Goal: Information Seeking & Learning: Learn about a topic

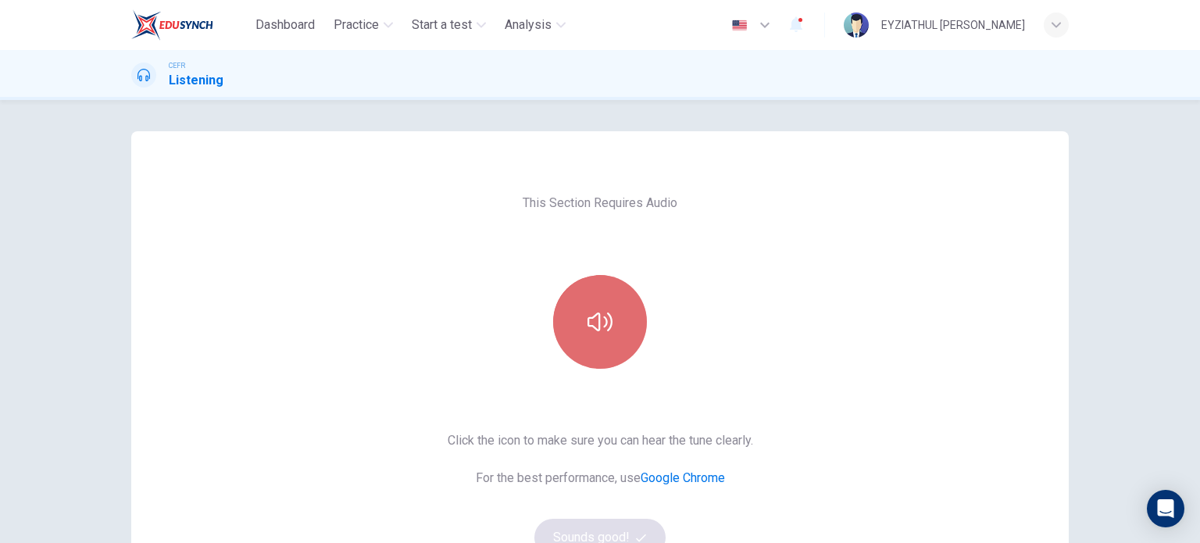
click at [581, 320] on button "button" at bounding box center [600, 322] width 94 height 94
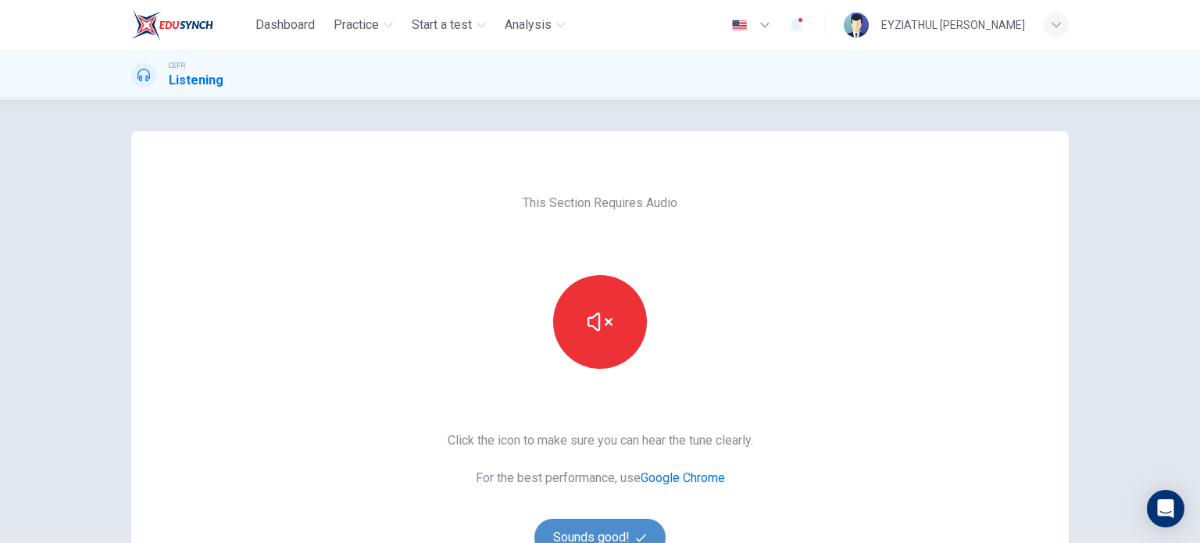
click at [595, 521] on button "Sounds good!" at bounding box center [600, 538] width 131 height 38
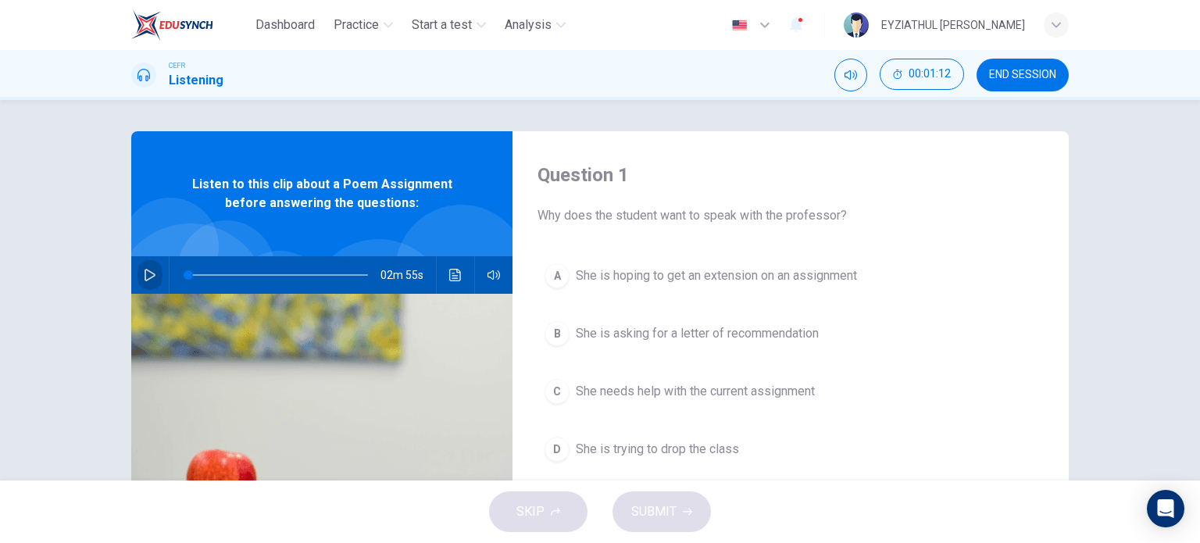
click at [145, 273] on icon "button" at bounding box center [150, 275] width 11 height 13
type input "15"
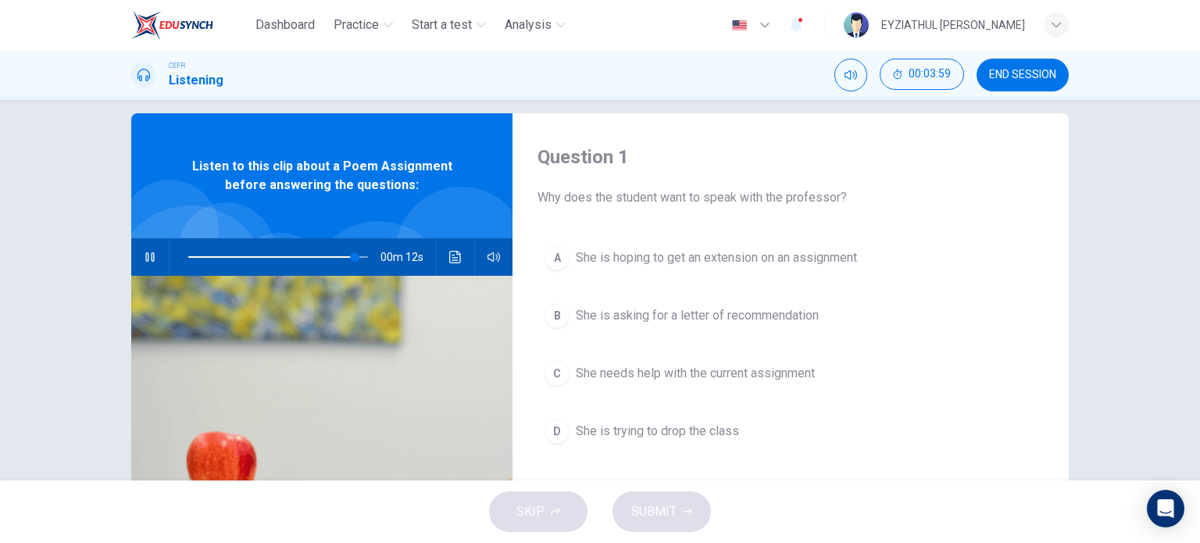
scroll to position [22, 0]
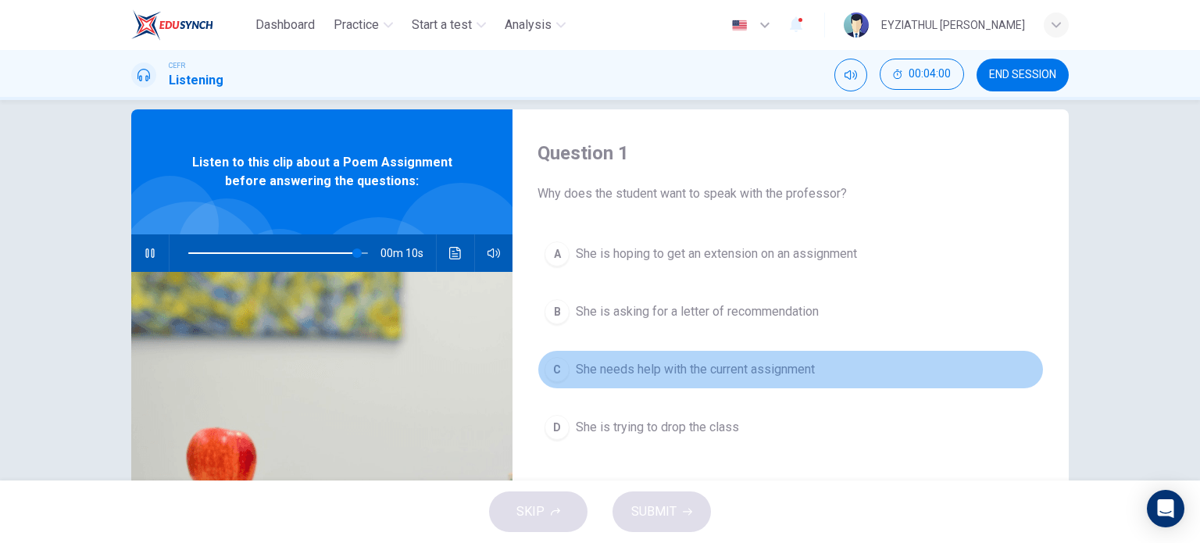
click at [576, 363] on span "She needs help with the current assignment" at bounding box center [695, 369] width 239 height 19
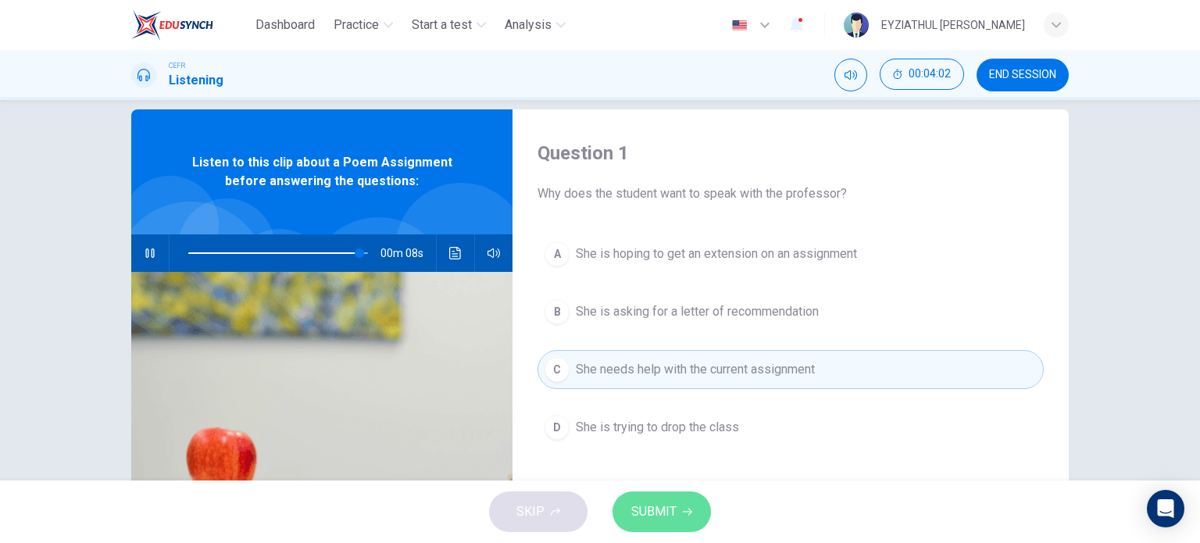
click at [652, 526] on button "SUBMIT" at bounding box center [662, 512] width 98 height 41
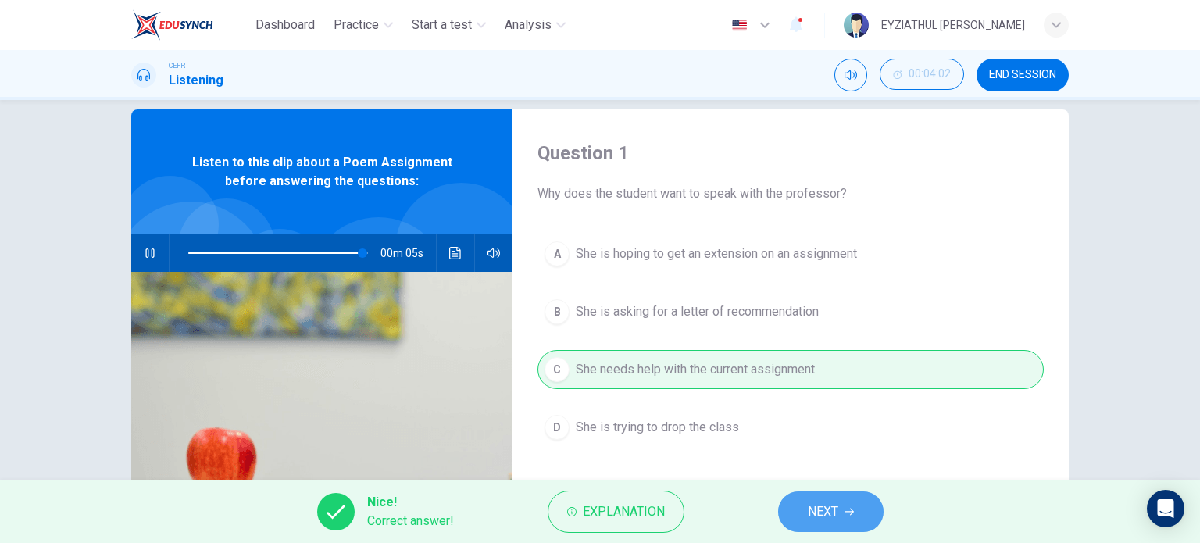
click at [807, 521] on button "NEXT" at bounding box center [831, 512] width 106 height 41
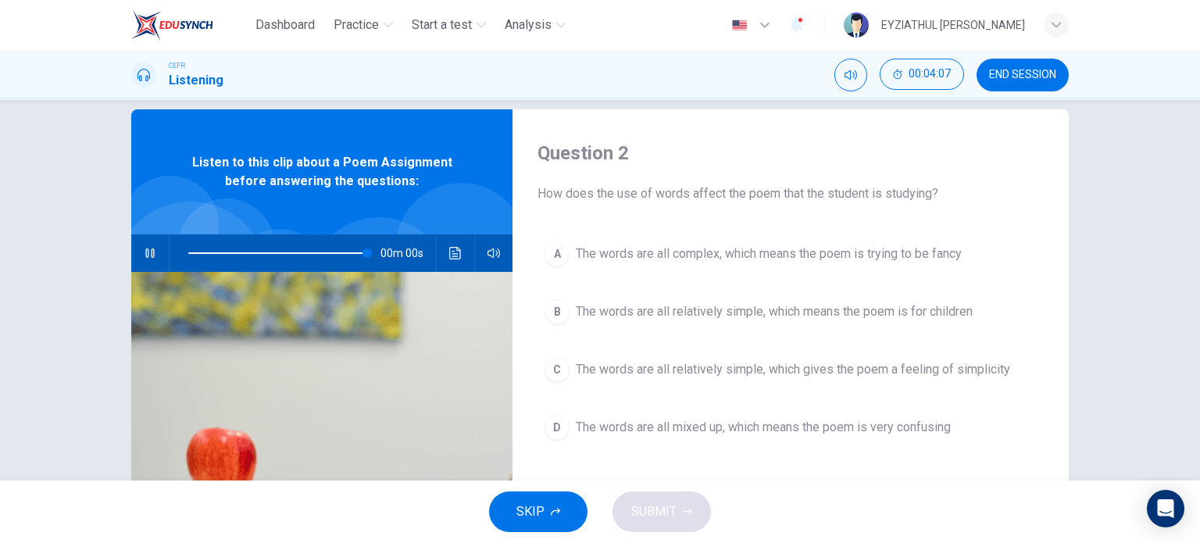
type input "0"
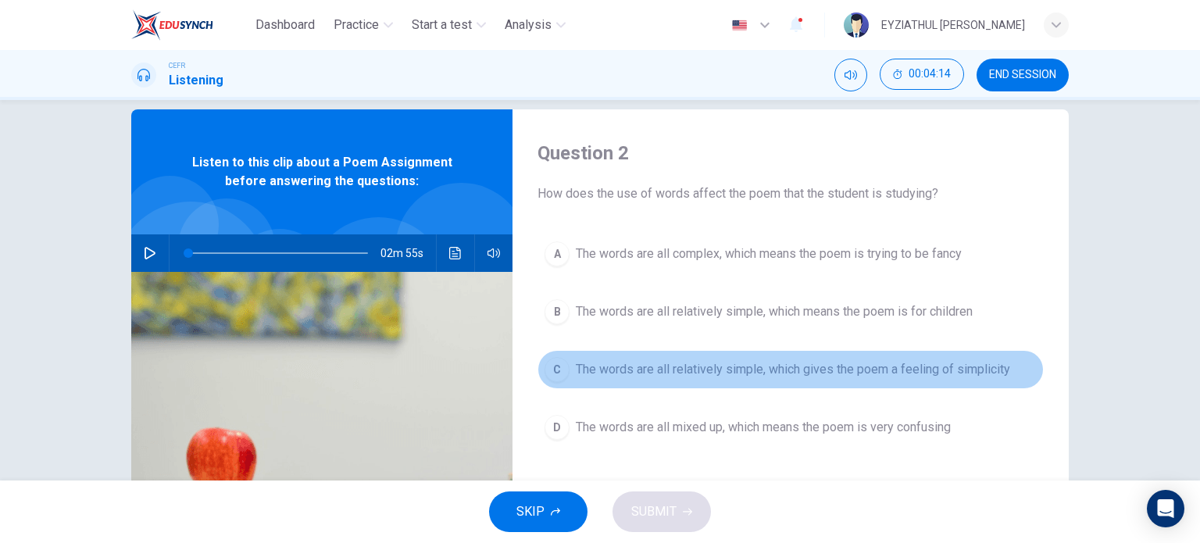
click at [592, 374] on span "The words are all relatively simple, which gives the poem a feeling of simplici…" at bounding box center [793, 369] width 435 height 19
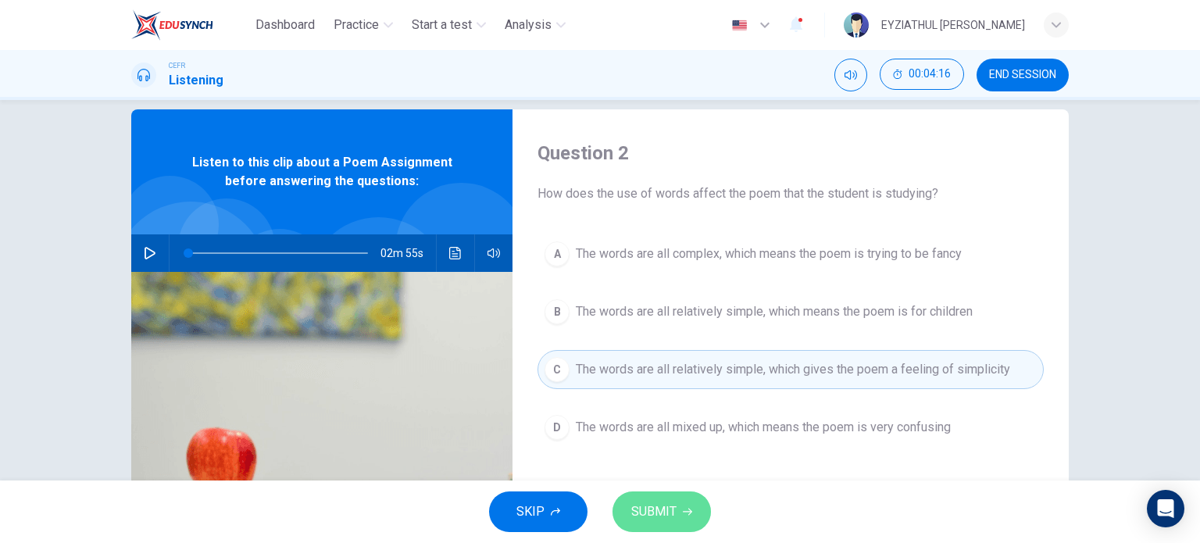
click at [642, 521] on span "SUBMIT" at bounding box center [653, 512] width 45 height 22
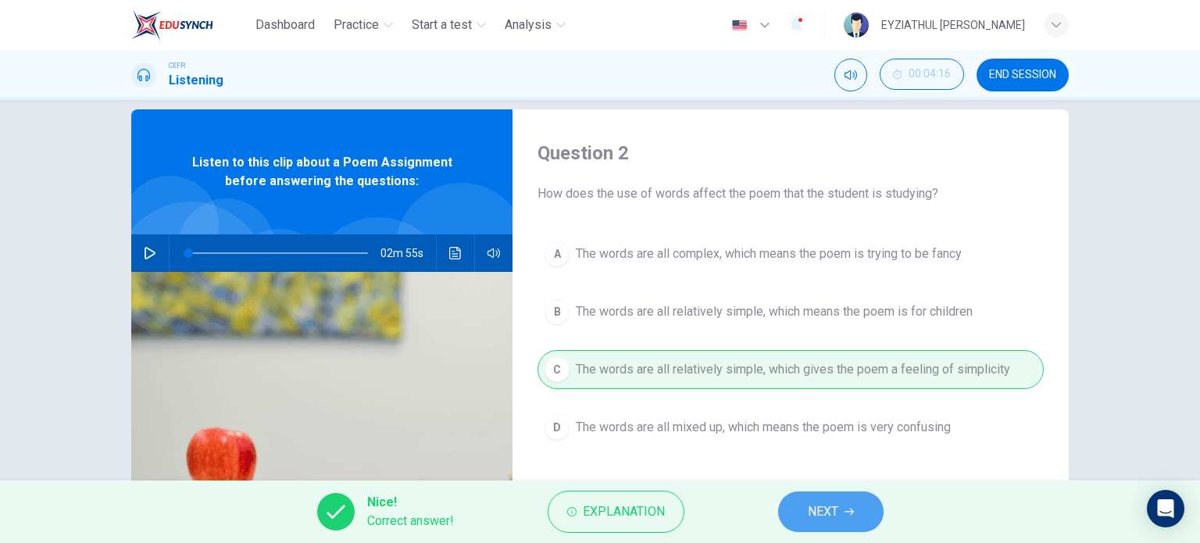
click at [785, 520] on button "NEXT" at bounding box center [831, 512] width 106 height 41
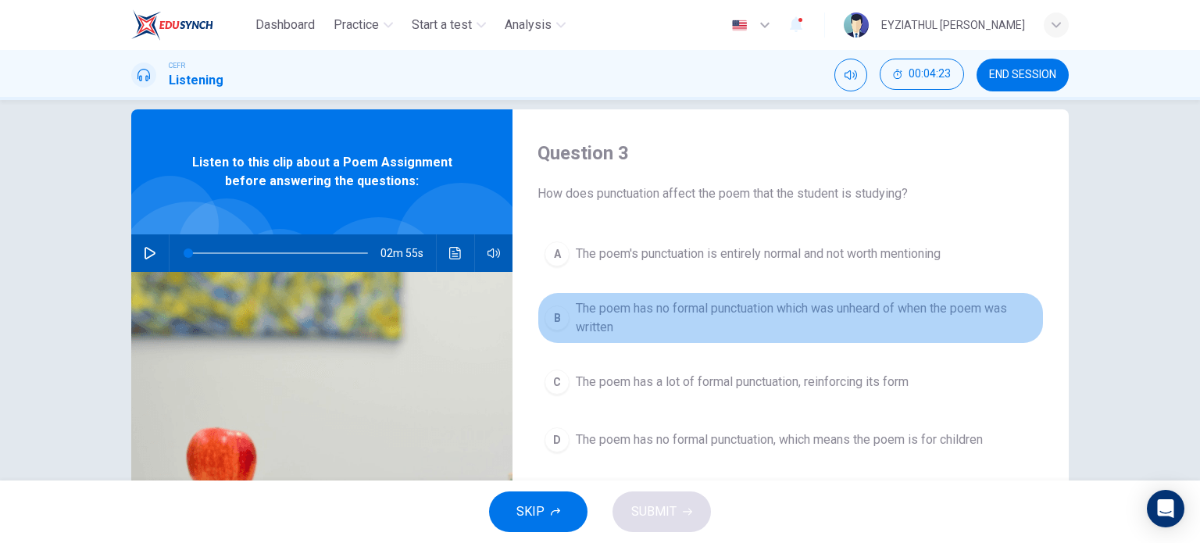
click at [617, 320] on span "The poem has no formal punctuation which was unheard of when the poem was writt…" at bounding box center [806, 318] width 461 height 38
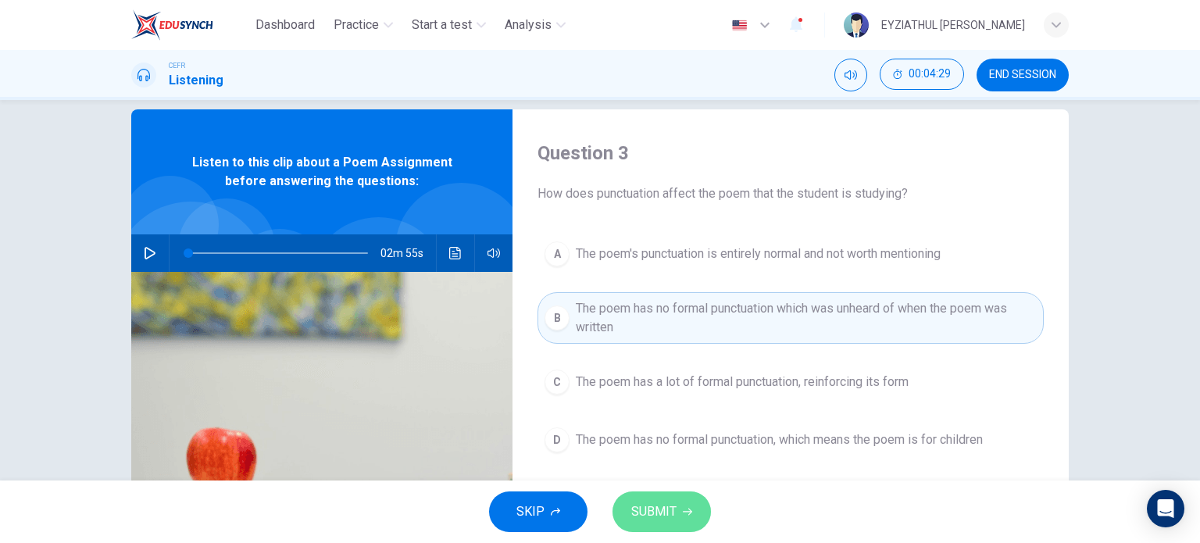
click at [656, 507] on span "SUBMIT" at bounding box center [653, 512] width 45 height 22
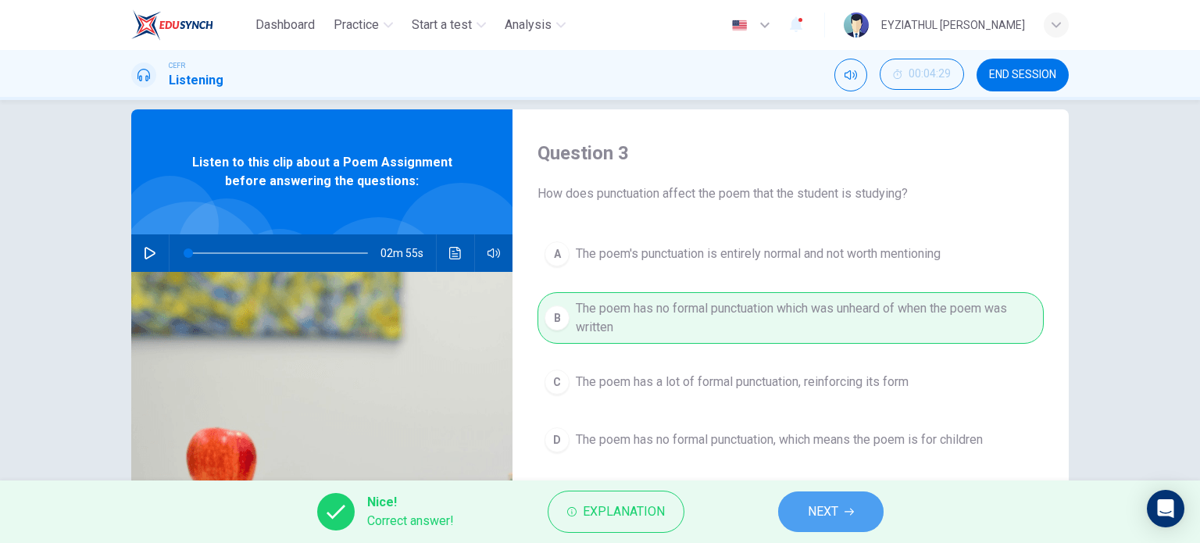
click at [799, 513] on button "NEXT" at bounding box center [831, 512] width 106 height 41
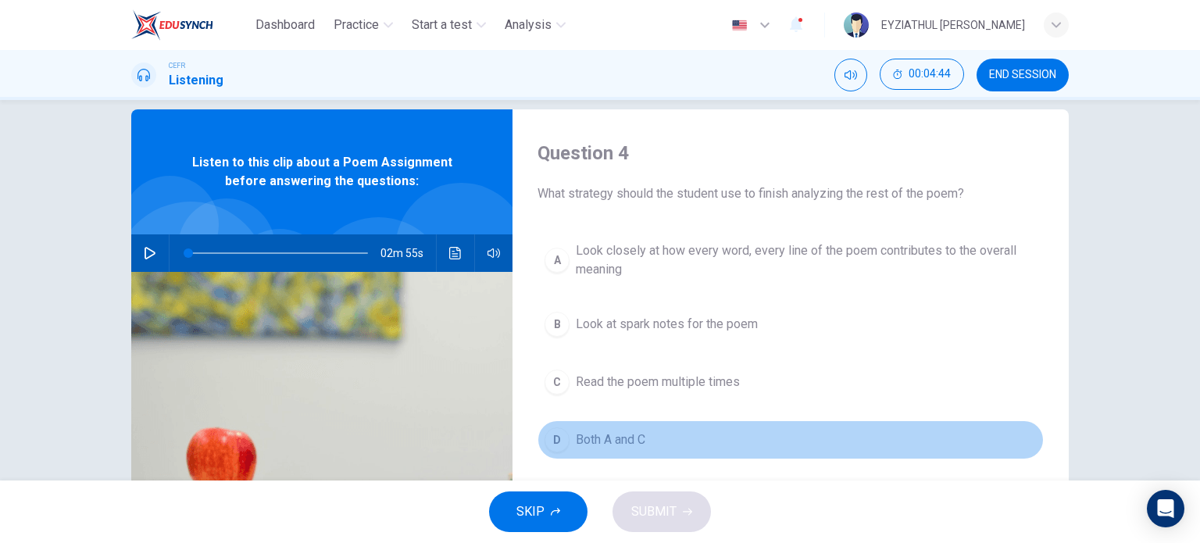
click at [613, 445] on span "Both A and C" at bounding box center [611, 440] width 70 height 19
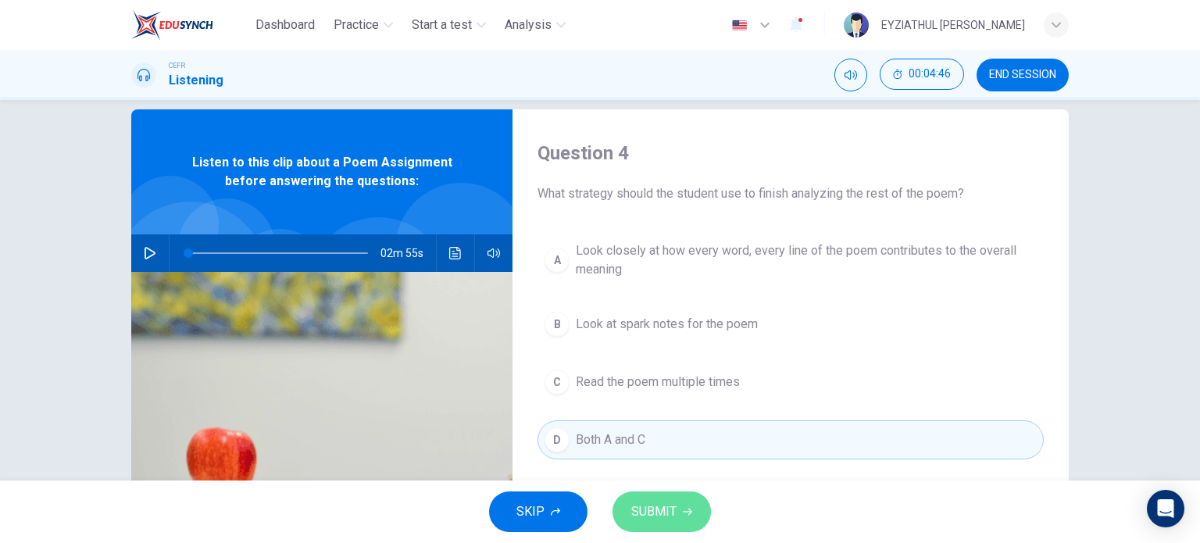
click at [653, 526] on button "SUBMIT" at bounding box center [662, 512] width 98 height 41
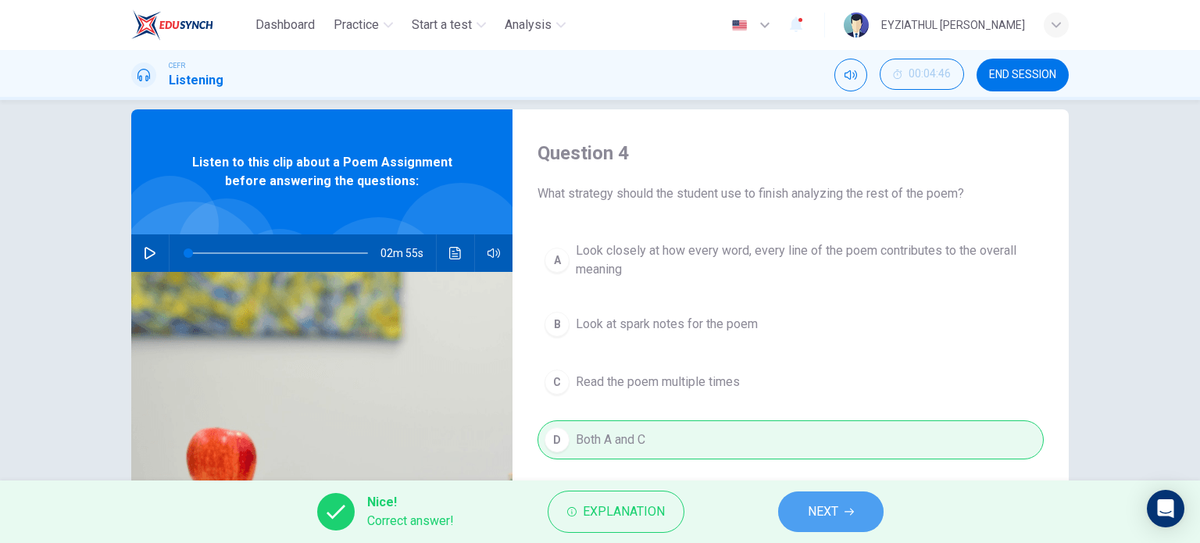
click at [796, 517] on button "NEXT" at bounding box center [831, 512] width 106 height 41
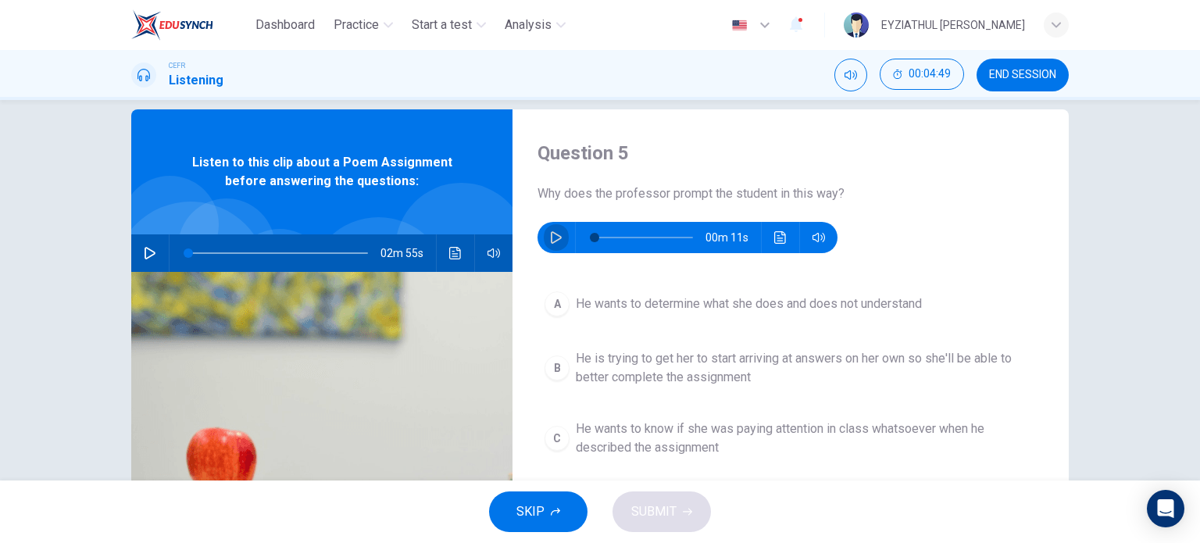
click at [553, 231] on icon "button" at bounding box center [556, 237] width 13 height 13
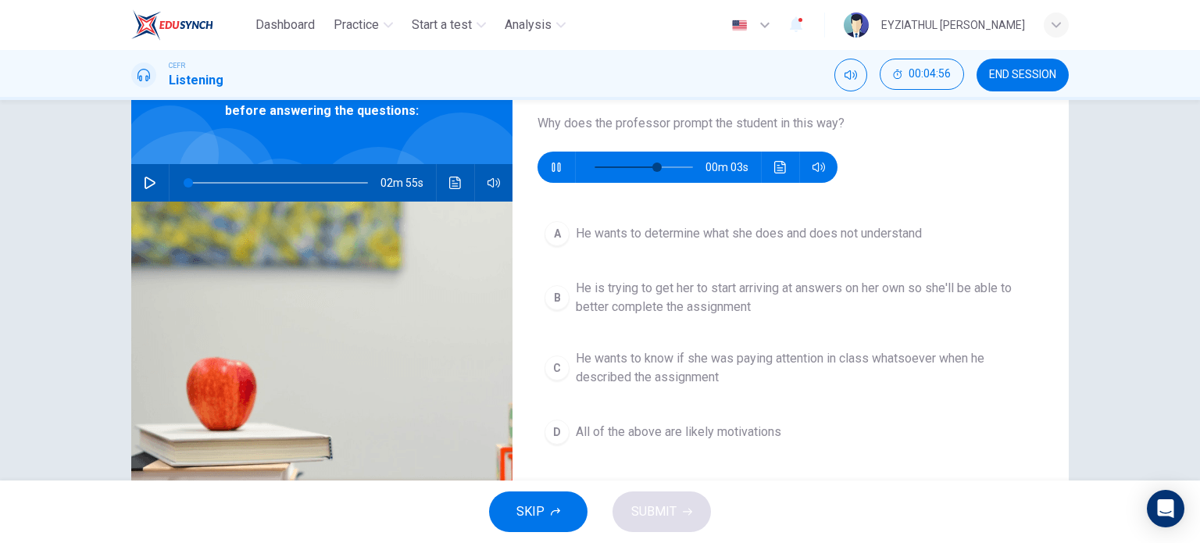
scroll to position [94, 0]
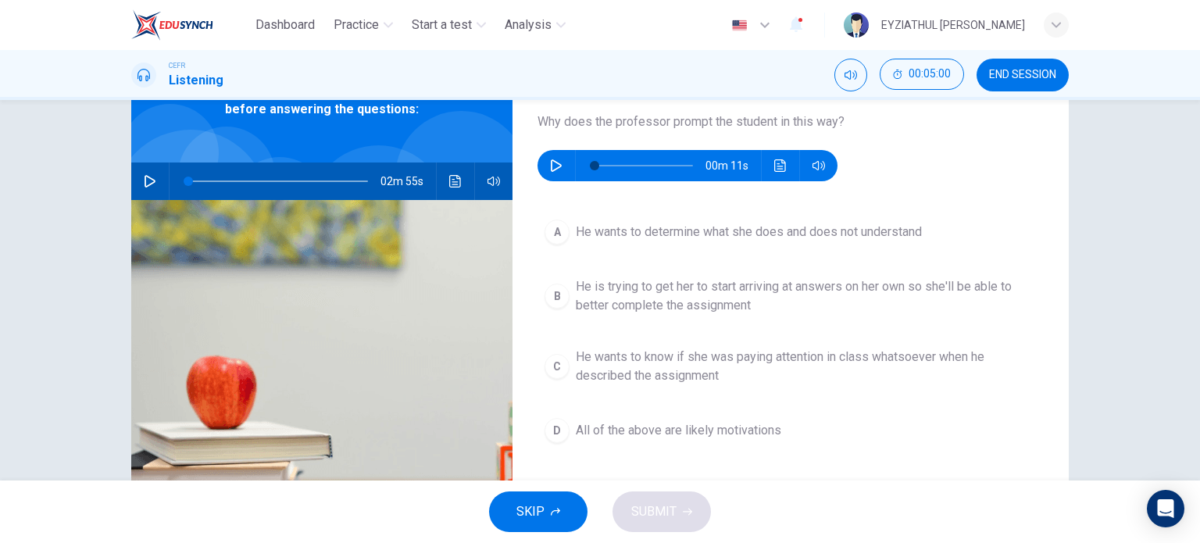
type input "0"
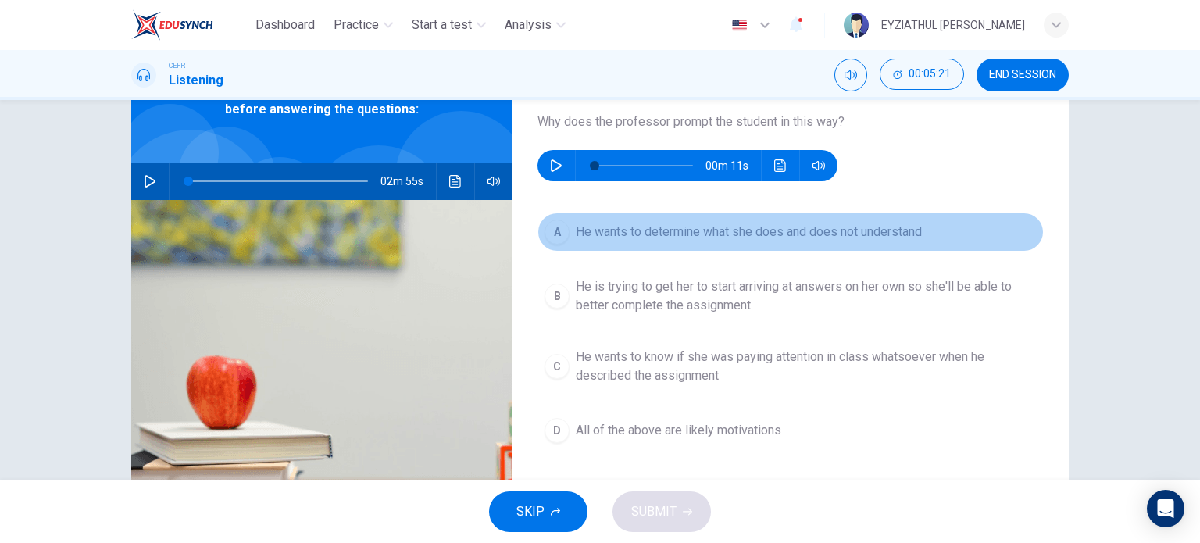
click at [586, 241] on button "A He wants to determine what she does and does not understand" at bounding box center [791, 232] width 506 height 39
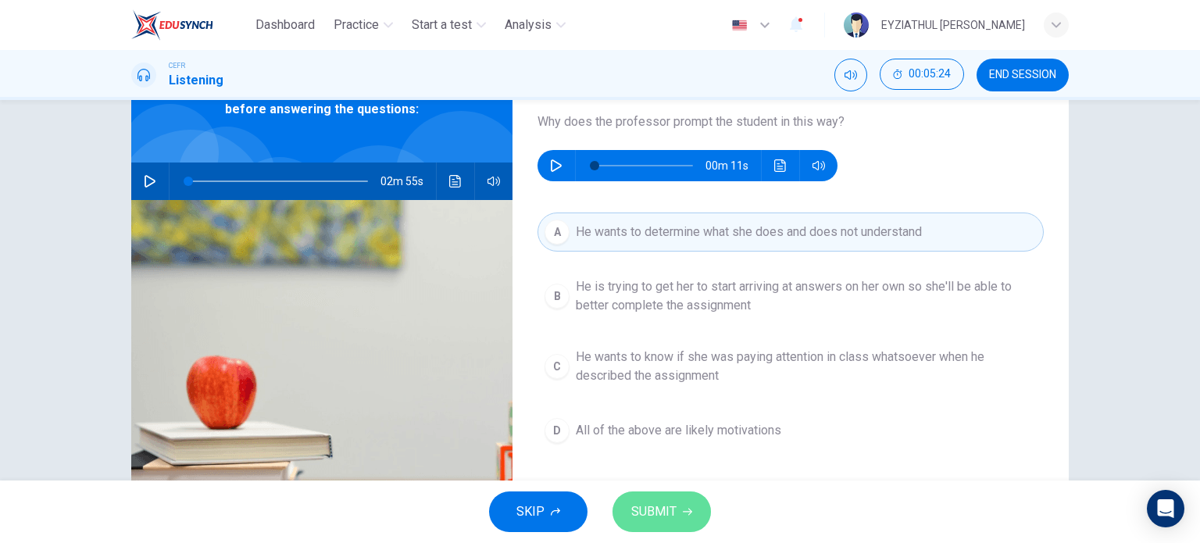
click at [644, 513] on span "SUBMIT" at bounding box center [653, 512] width 45 height 22
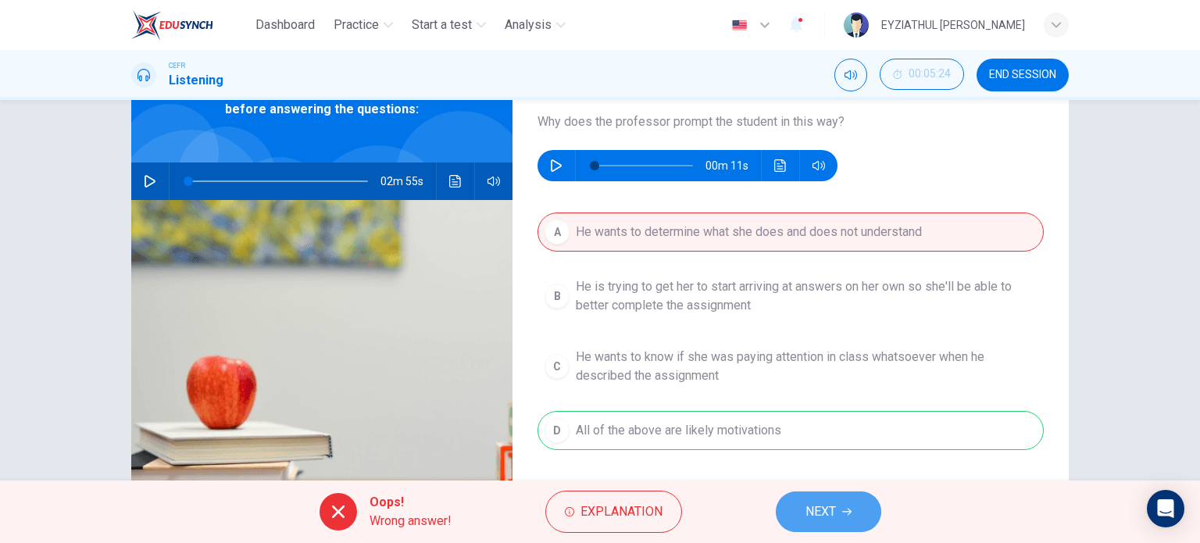
click at [804, 524] on button "NEXT" at bounding box center [829, 512] width 106 height 41
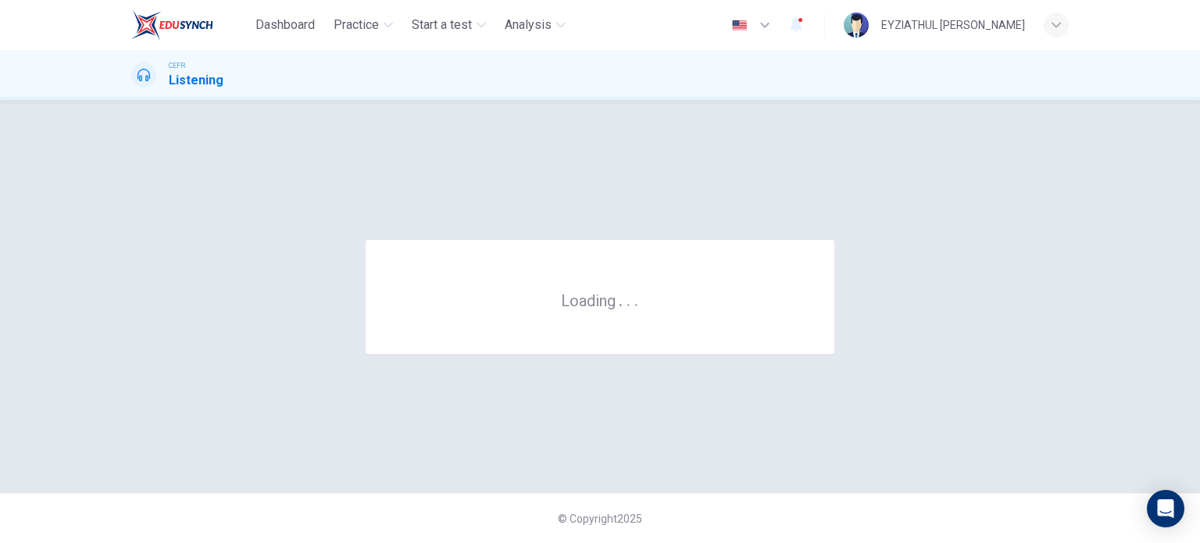
scroll to position [0, 0]
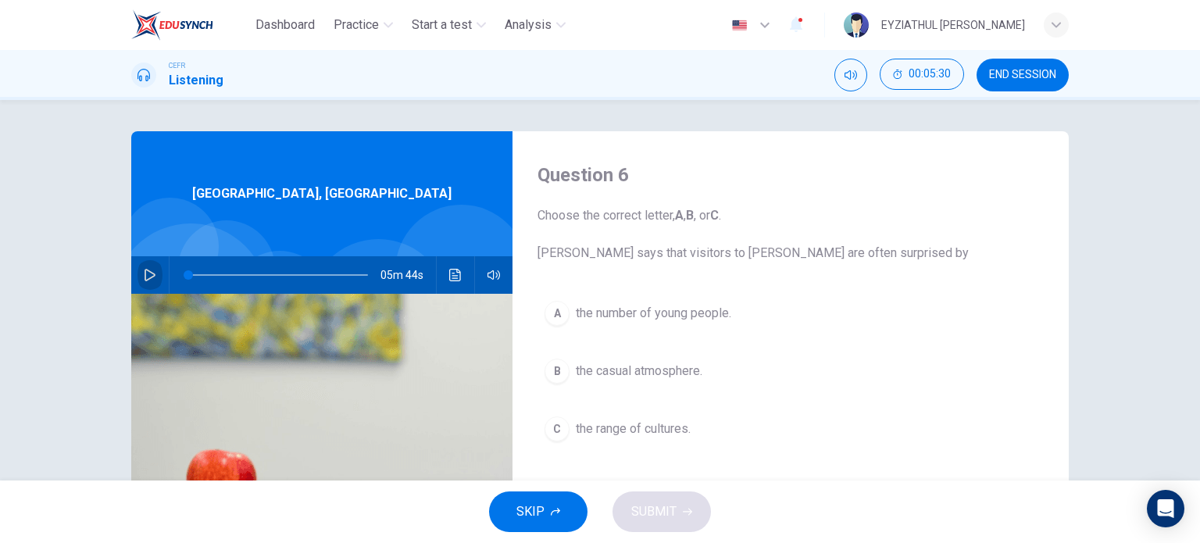
click at [146, 278] on icon "button" at bounding box center [150, 275] width 11 height 13
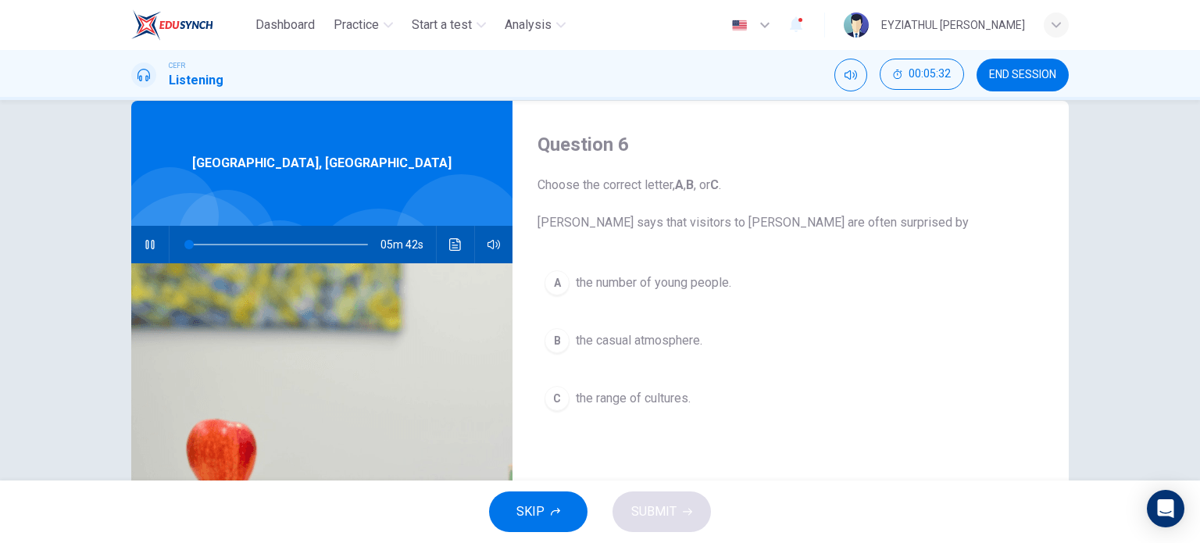
scroll to position [38, 0]
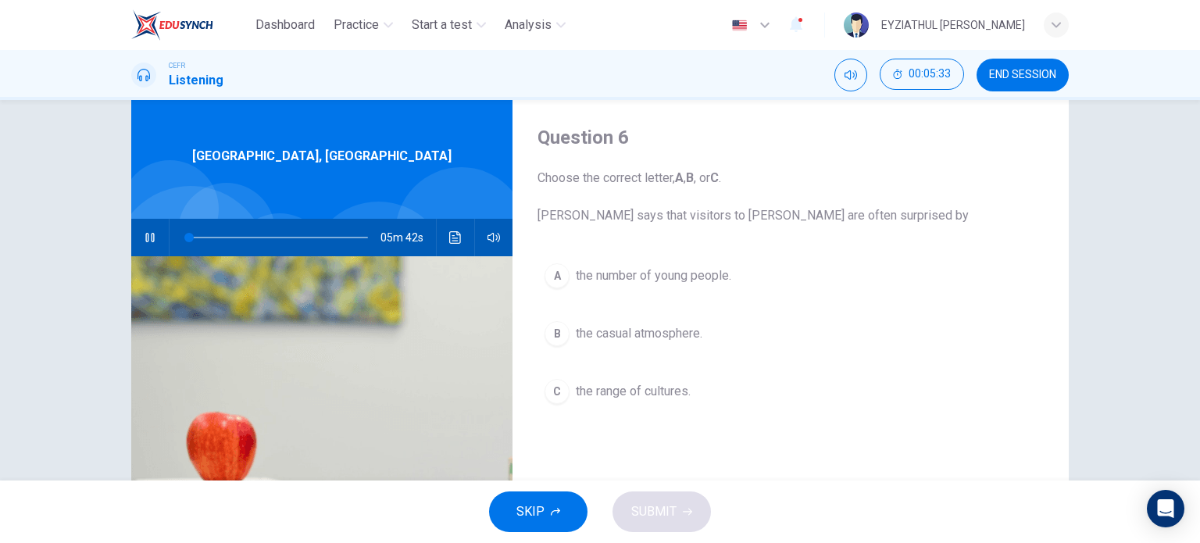
type input "1"
click at [585, 393] on span "the range of cultures." at bounding box center [633, 391] width 115 height 19
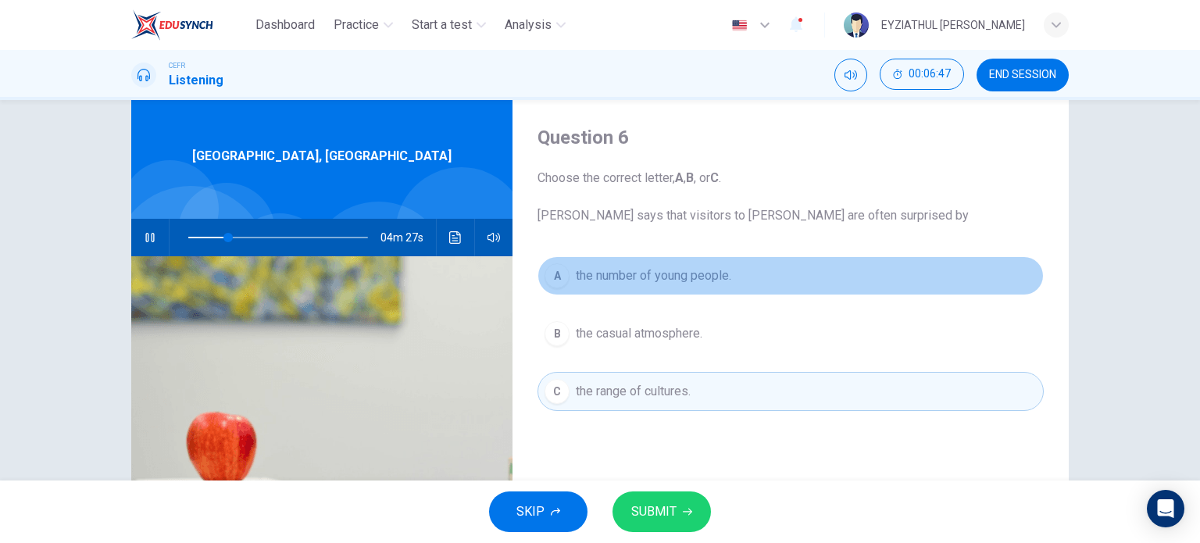
click at [658, 271] on span "the number of young people." at bounding box center [654, 275] width 156 height 19
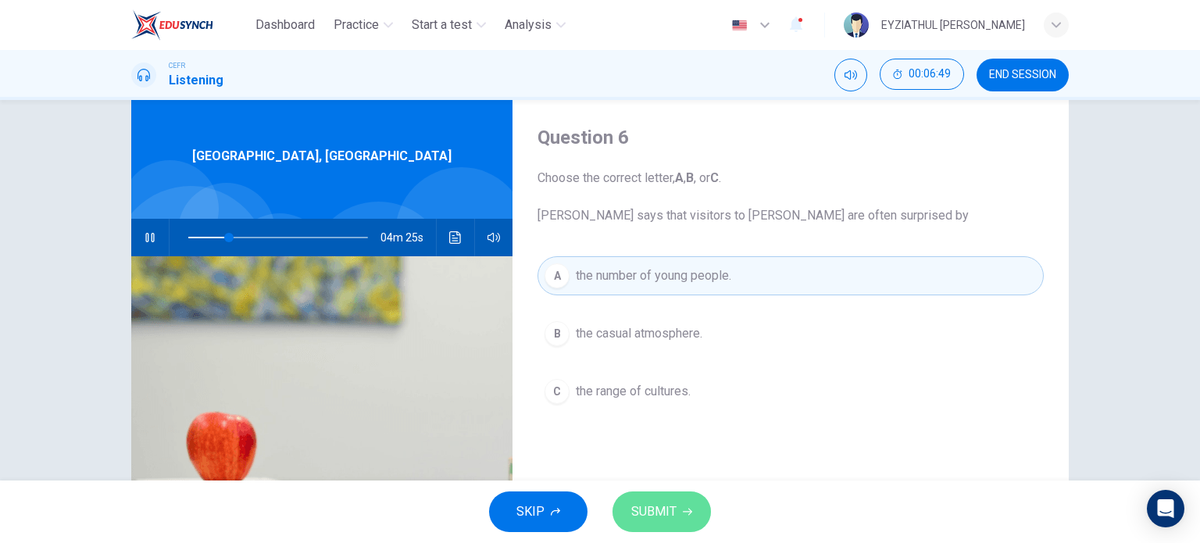
click at [670, 498] on button "SUBMIT" at bounding box center [662, 512] width 98 height 41
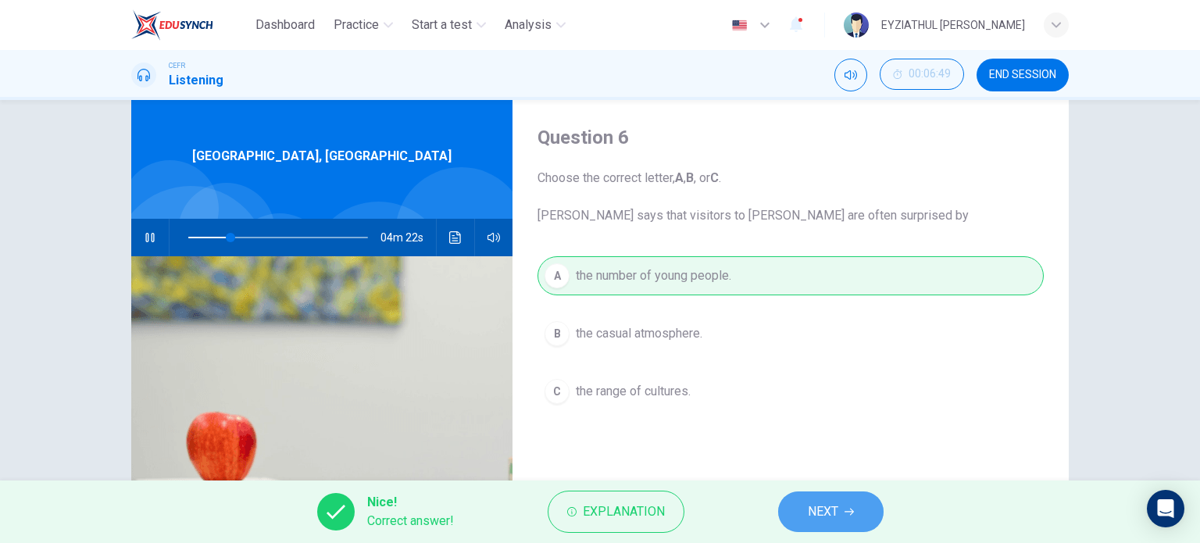
click at [815, 512] on span "NEXT" at bounding box center [823, 512] width 30 height 22
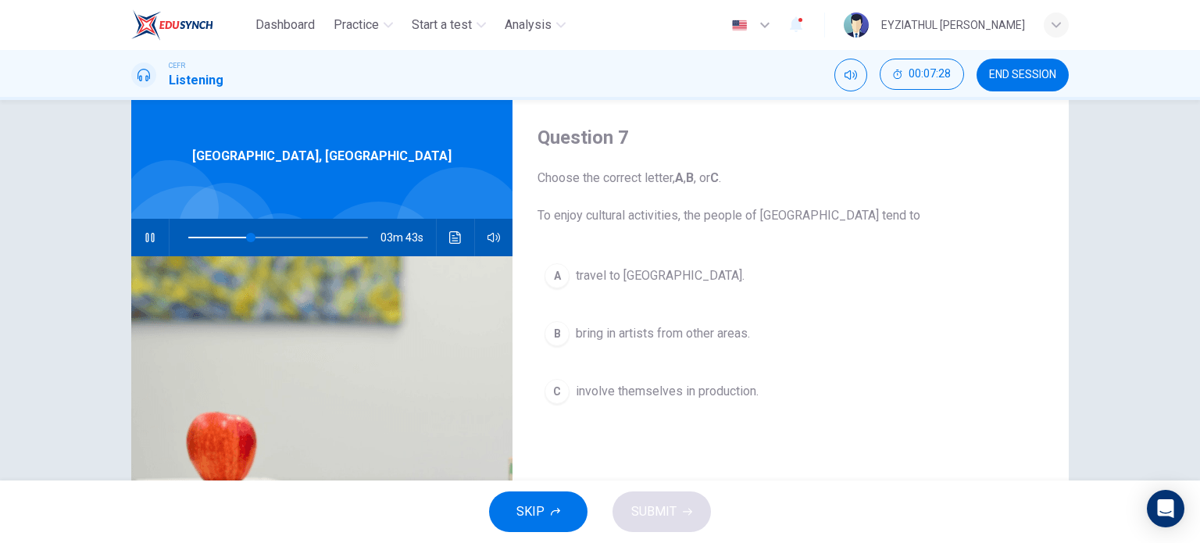
click at [681, 412] on div "A travel to southern [GEOGRAPHIC_DATA]. B bring in artists from other areas. C …" at bounding box center [791, 349] width 506 height 186
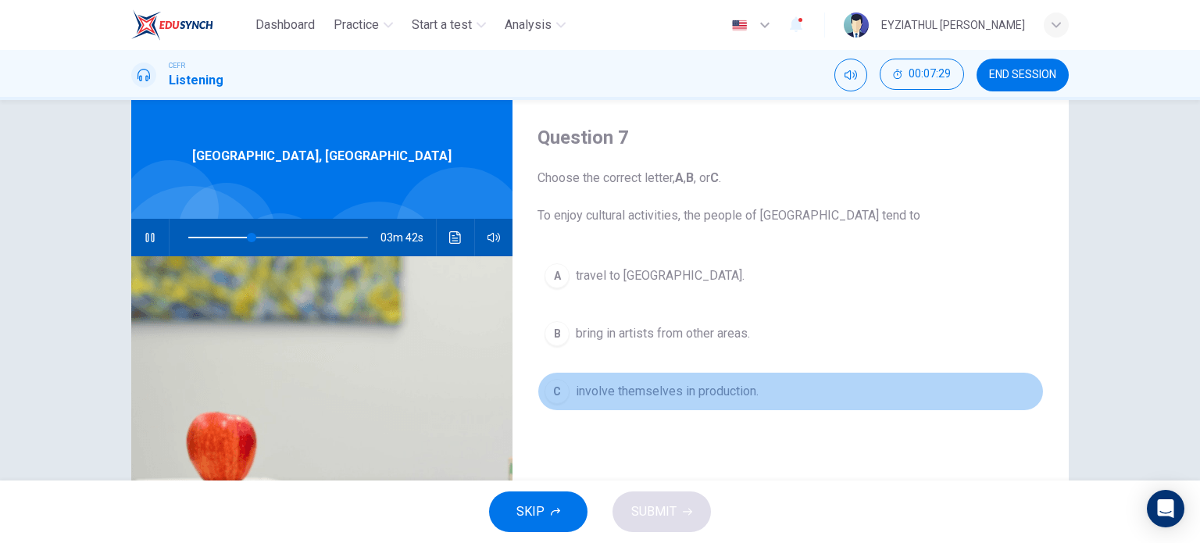
click at [676, 396] on span "involve themselves in production." at bounding box center [667, 391] width 183 height 19
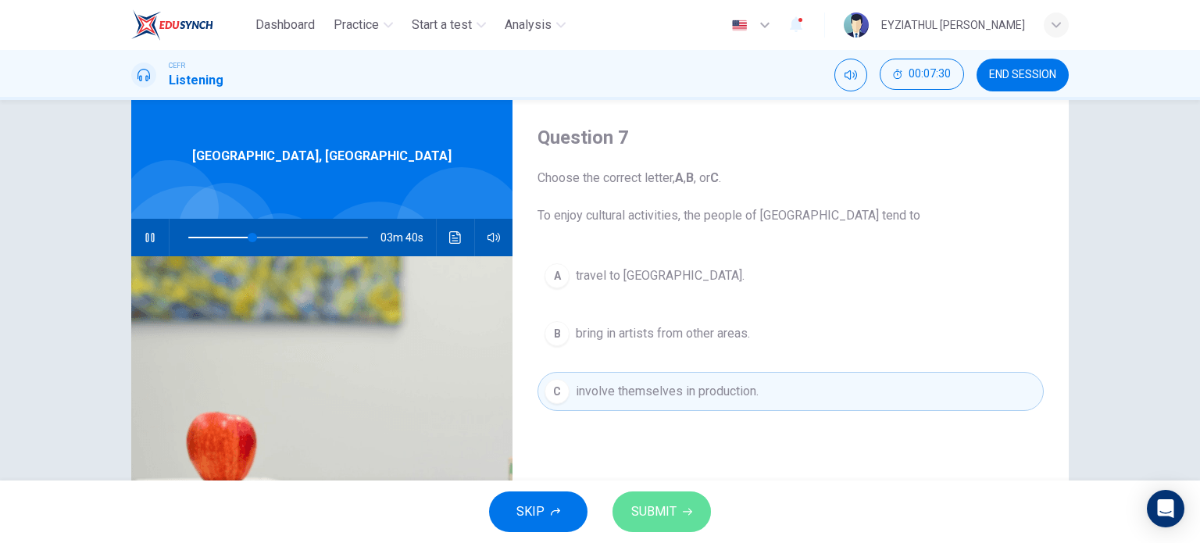
click at [688, 507] on icon "button" at bounding box center [687, 511] width 9 height 9
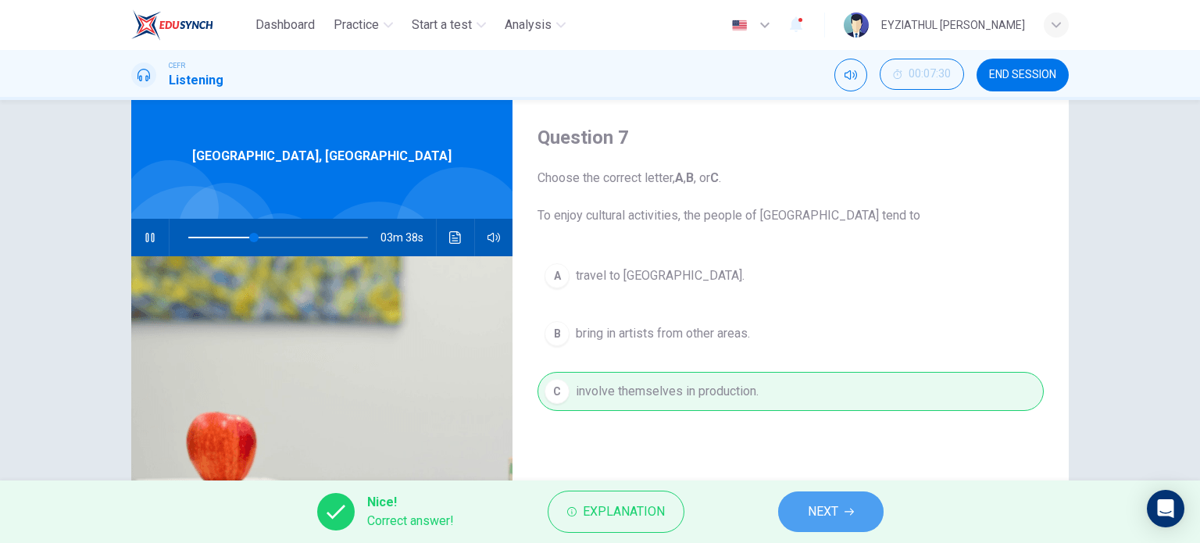
click at [832, 514] on span "NEXT" at bounding box center [823, 512] width 30 height 22
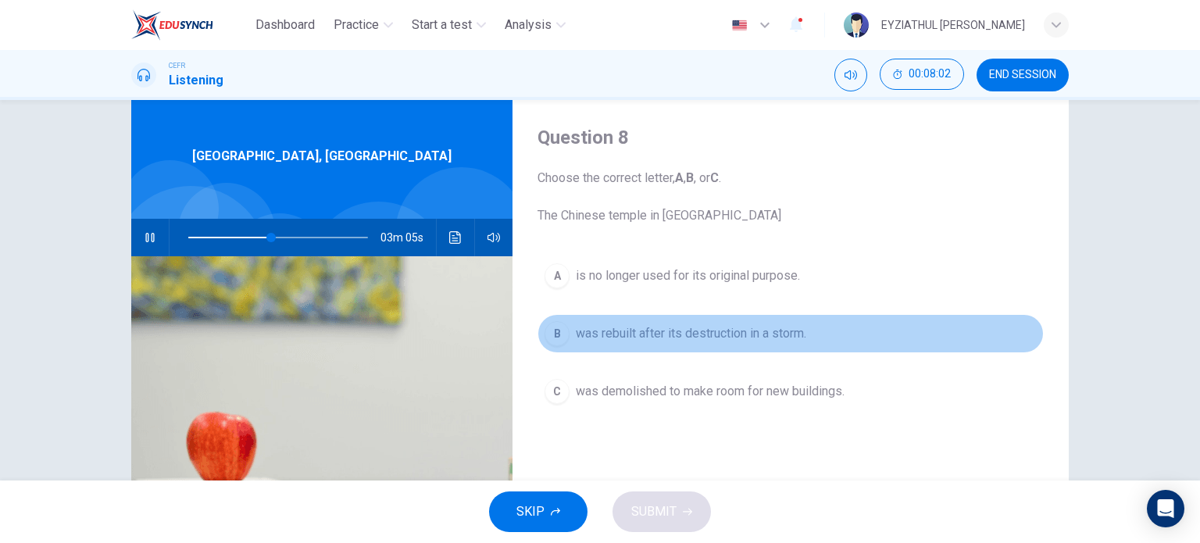
click at [710, 334] on span "was rebuilt after its destruction in a storm." at bounding box center [691, 333] width 231 height 19
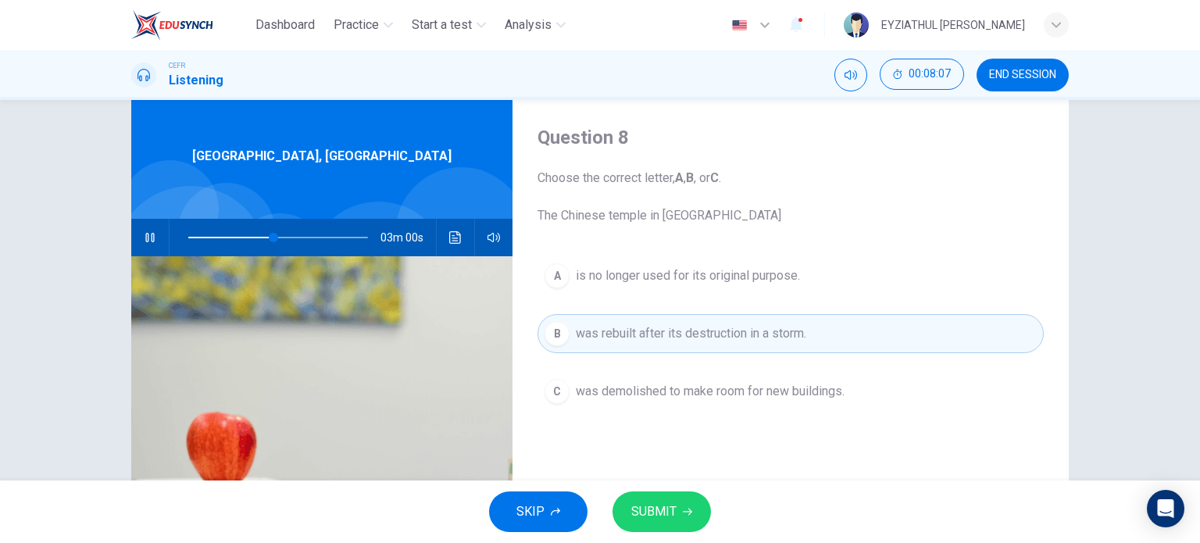
click at [685, 510] on icon "button" at bounding box center [687, 511] width 9 height 9
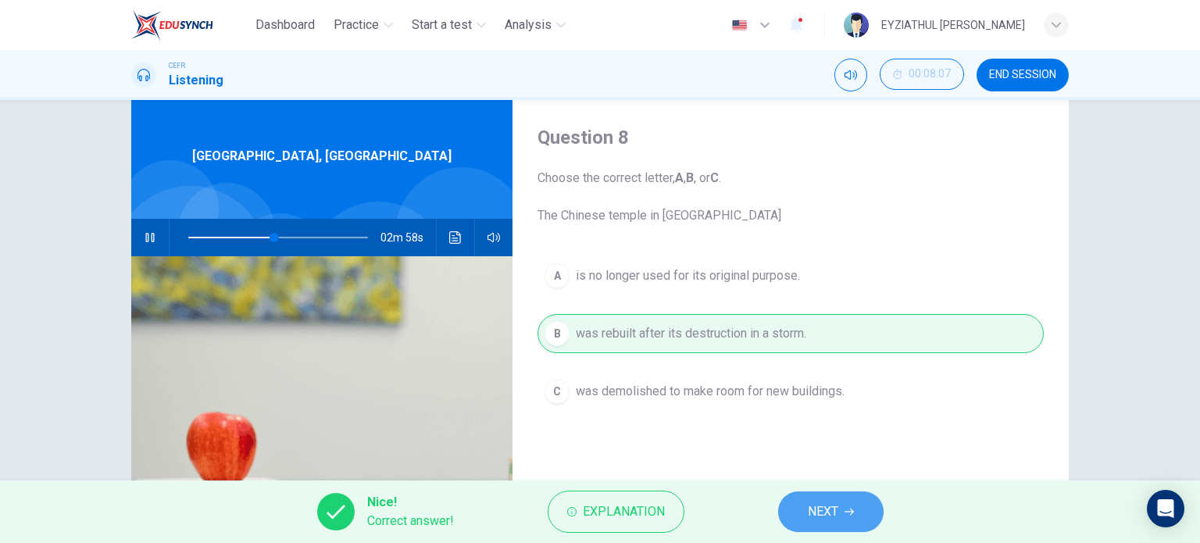
click at [801, 518] on button "NEXT" at bounding box center [831, 512] width 106 height 41
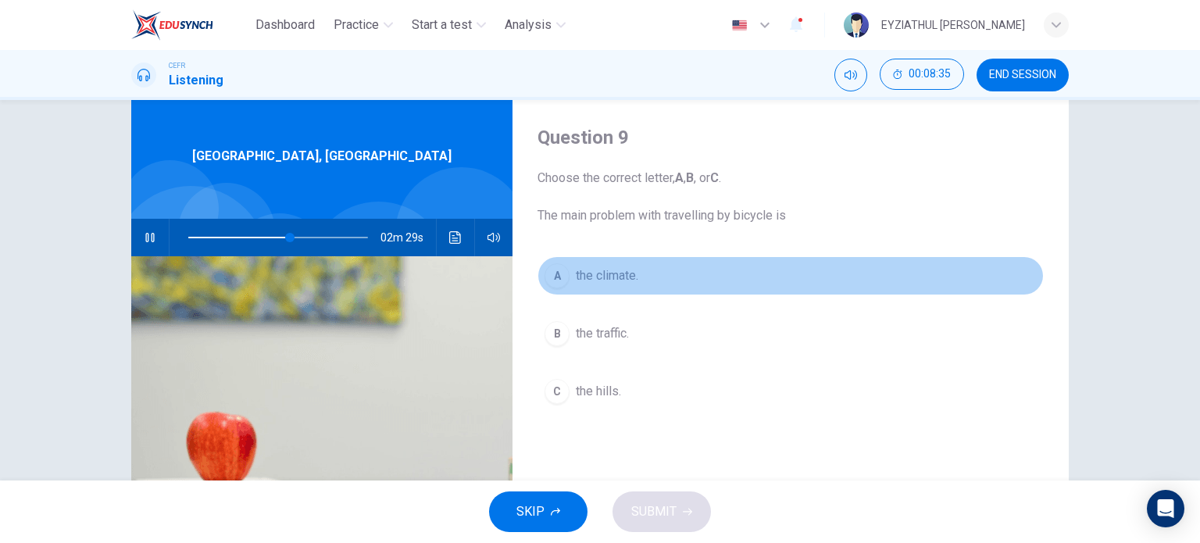
click at [588, 286] on button "A the climate." at bounding box center [791, 275] width 506 height 39
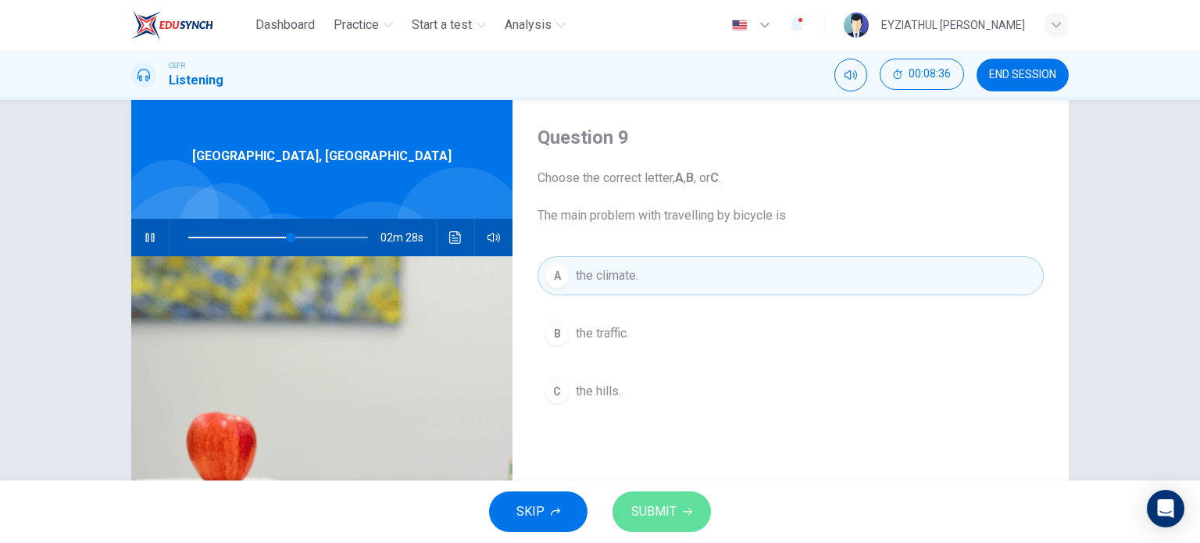
click at [669, 504] on span "SUBMIT" at bounding box center [653, 512] width 45 height 22
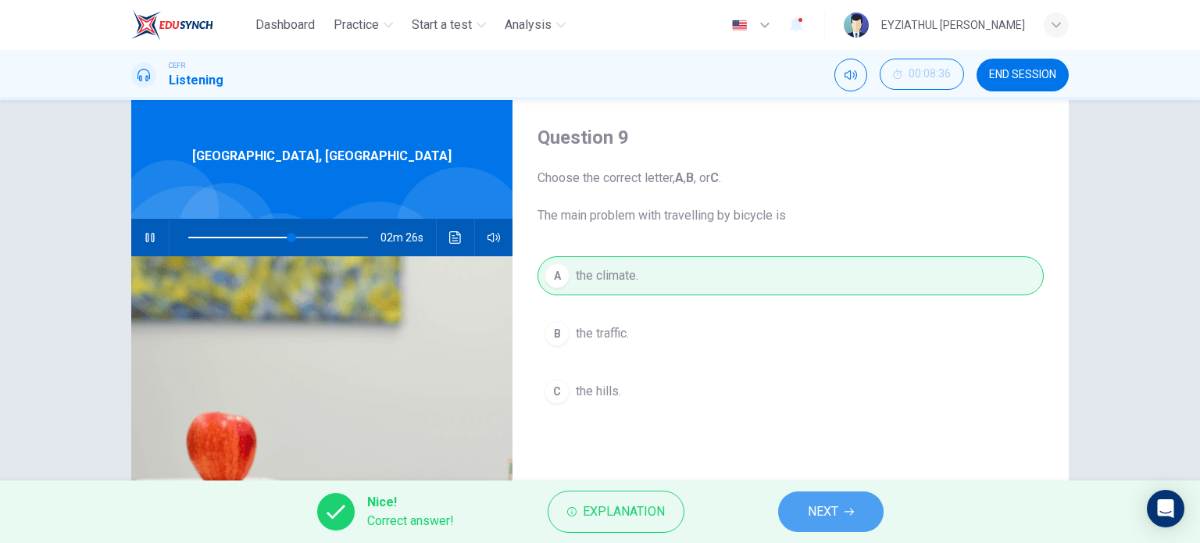
click at [822, 509] on span "NEXT" at bounding box center [823, 512] width 30 height 22
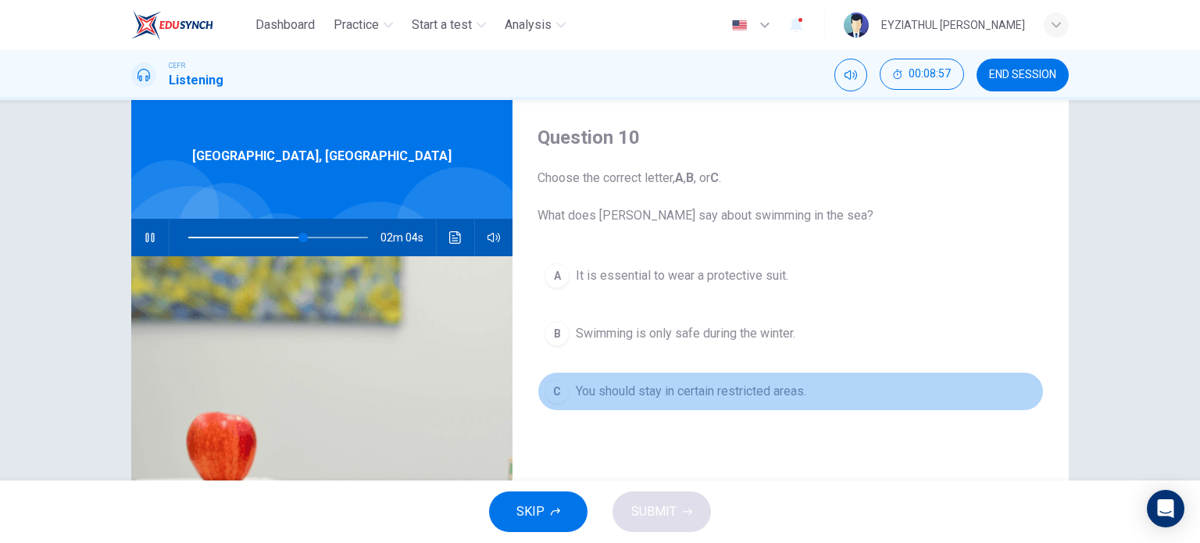
click at [750, 406] on button "C You should stay in certain restricted areas." at bounding box center [791, 391] width 506 height 39
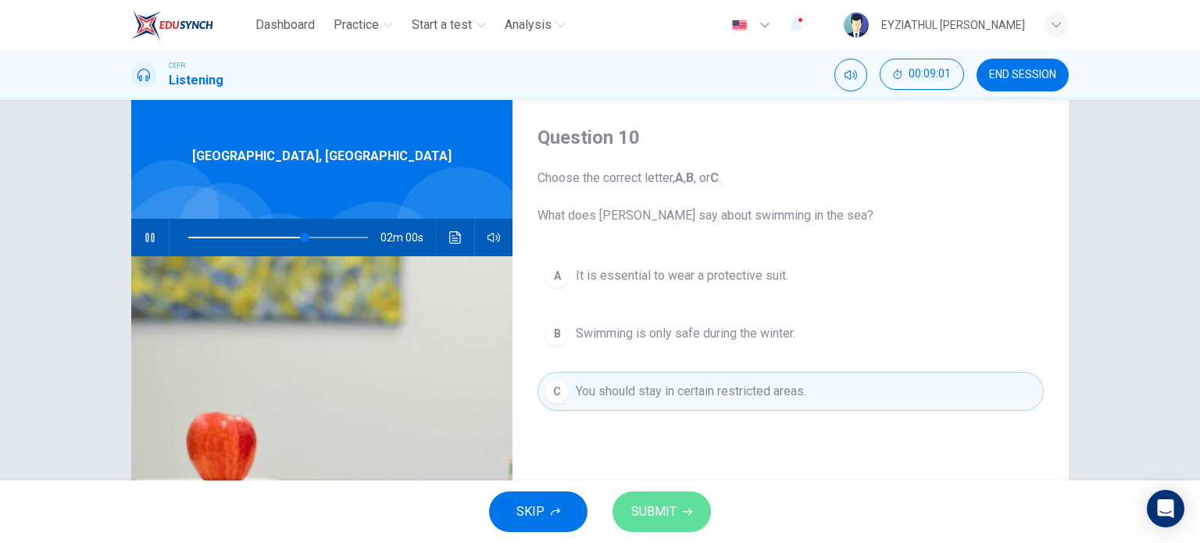
click at [686, 497] on button "SUBMIT" at bounding box center [662, 512] width 98 height 41
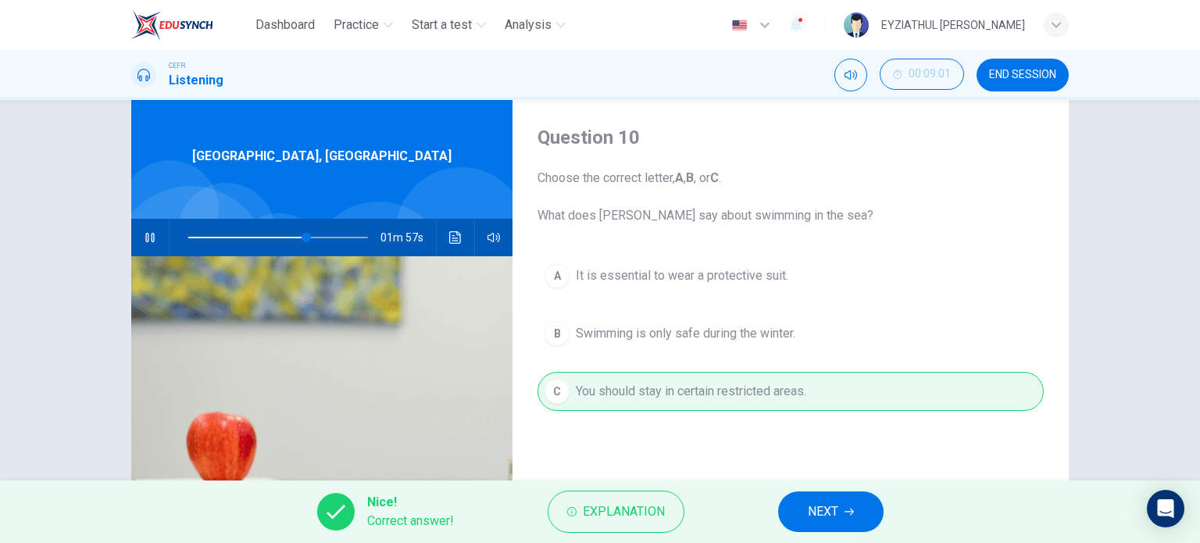
click at [804, 522] on button "NEXT" at bounding box center [831, 512] width 106 height 41
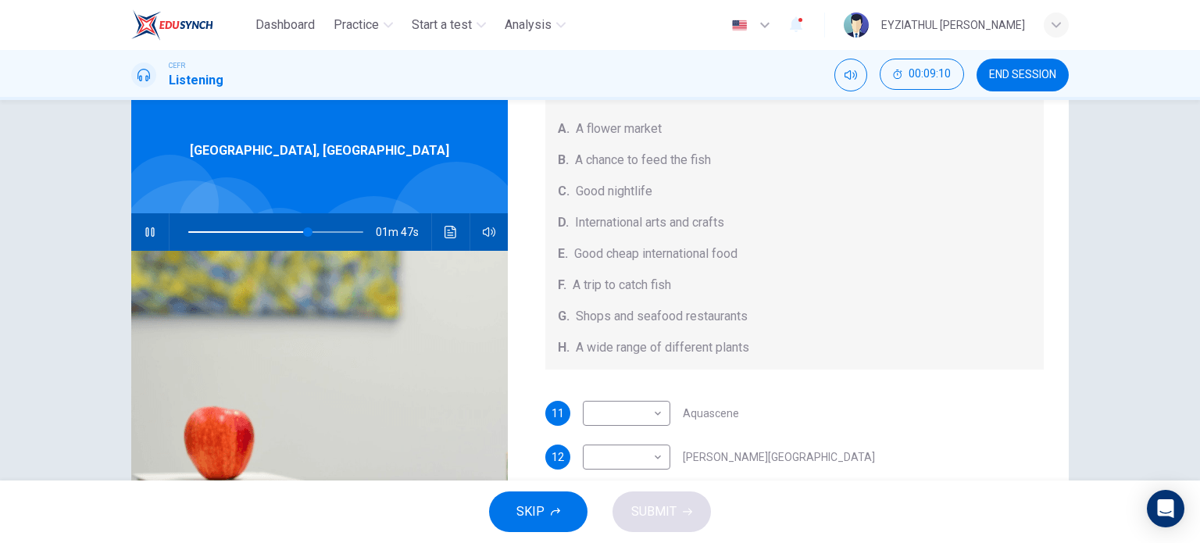
scroll to position [42, 0]
click at [626, 414] on body "Dashboard Practice Start a test Analysis English en ​ EYZIATHUL IKMAR BINTI EZ …" at bounding box center [600, 271] width 1200 height 543
click at [735, 423] on div at bounding box center [600, 271] width 1200 height 543
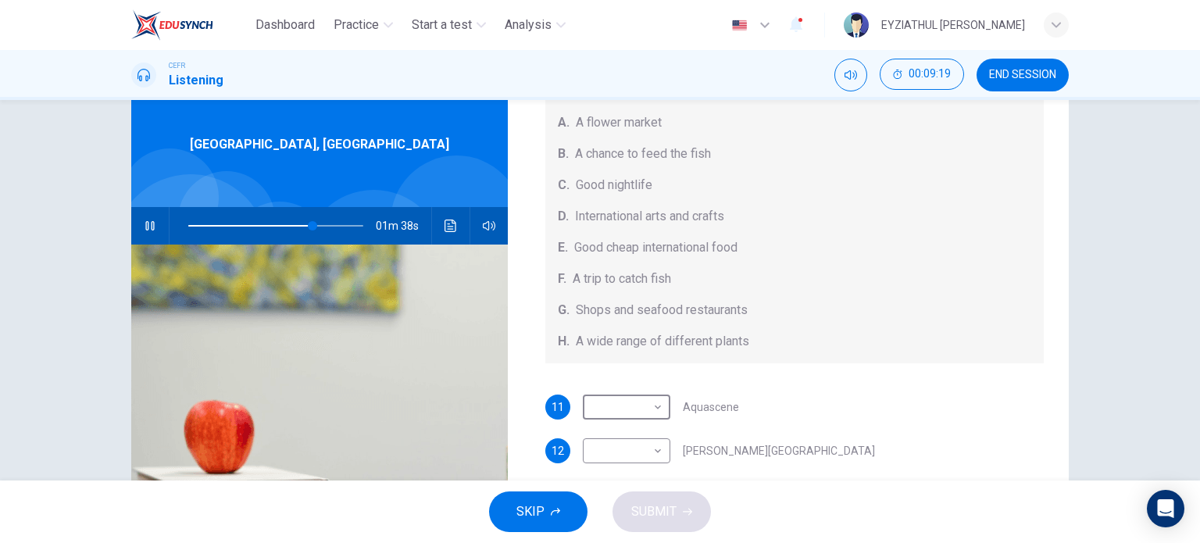
scroll to position [66, 0]
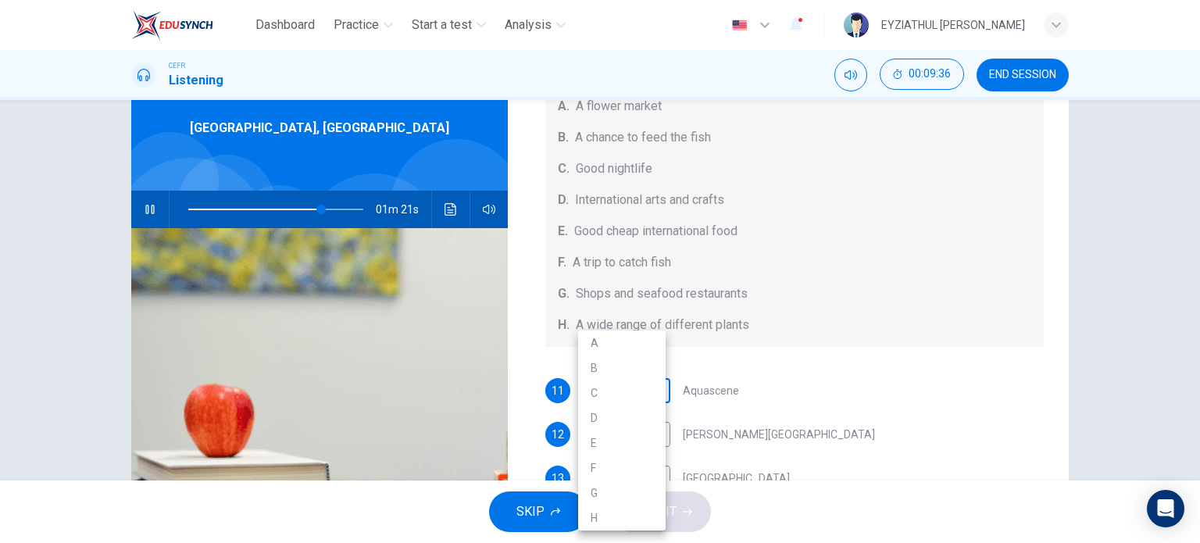
click at [646, 381] on body "Dashboard Practice Start a test Analysis English en ​ EYZIATHUL IKMAR BINTI EZ …" at bounding box center [600, 271] width 1200 height 543
click at [642, 339] on li "A" at bounding box center [622, 343] width 88 height 25
type input "77"
type input "A"
click at [635, 431] on body "Dashboard Practice Start a test Analysis English en ​ EYZIATHUL IKMAR BINTI EZ …" at bounding box center [600, 271] width 1200 height 543
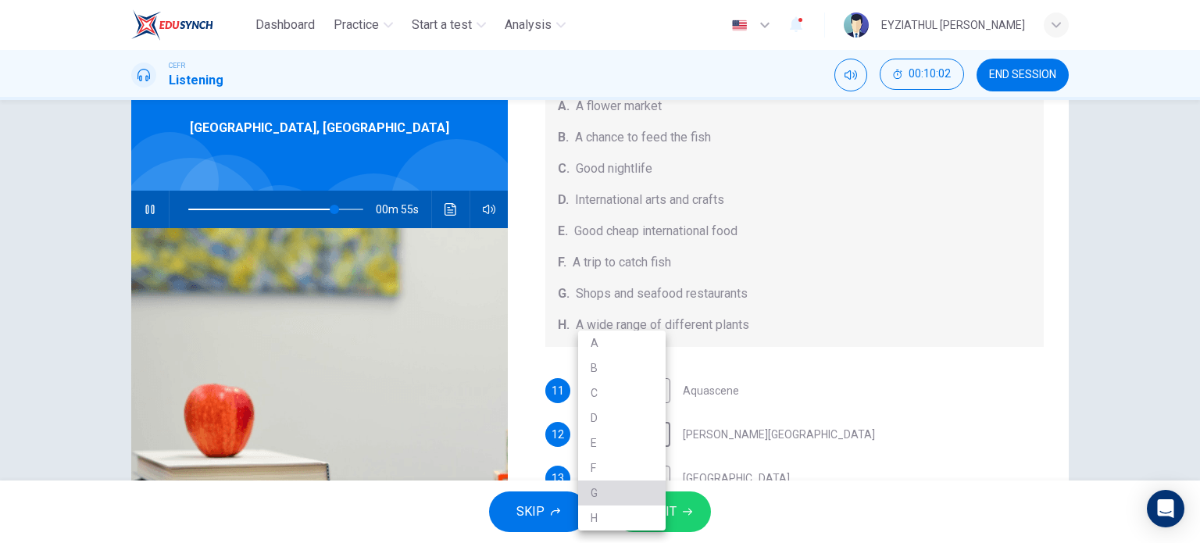
click at [629, 499] on li "G" at bounding box center [622, 493] width 88 height 25
type input "84"
type input "G"
click at [642, 424] on body "Dashboard Practice Start a test Analysis English en ​ EYZIATHUL IKMAR BINTI EZ …" at bounding box center [600, 271] width 1200 height 543
click at [619, 446] on li "E" at bounding box center [622, 443] width 88 height 25
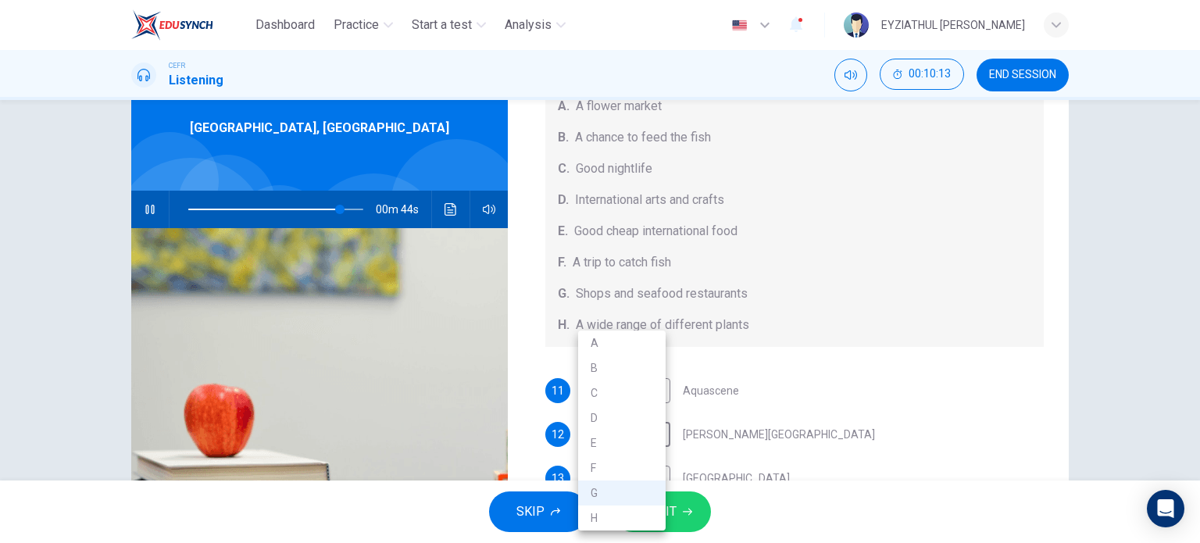
type input "87"
type input "E"
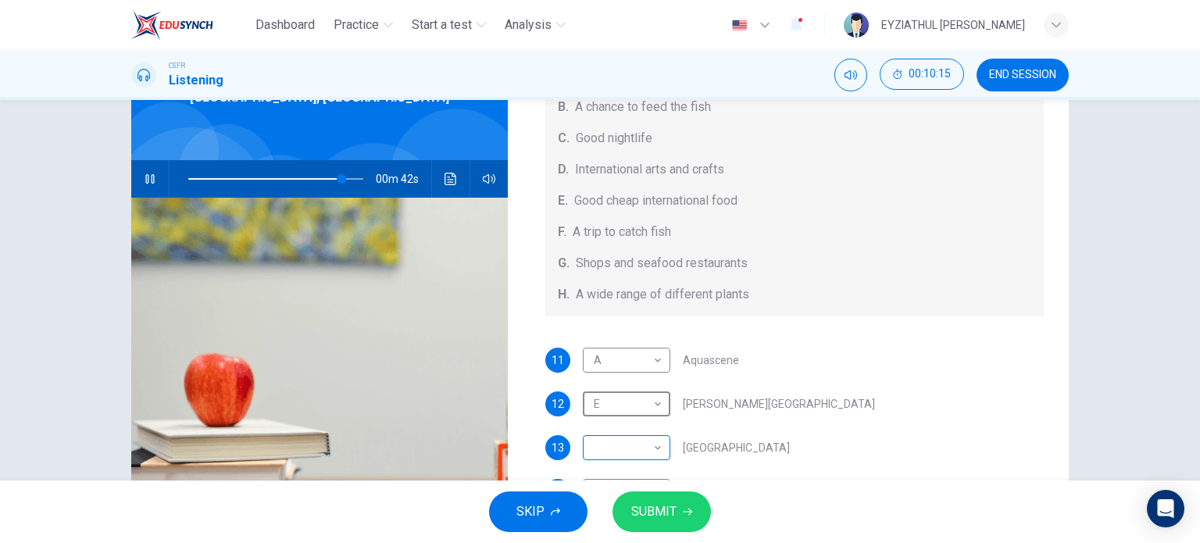
scroll to position [115, 0]
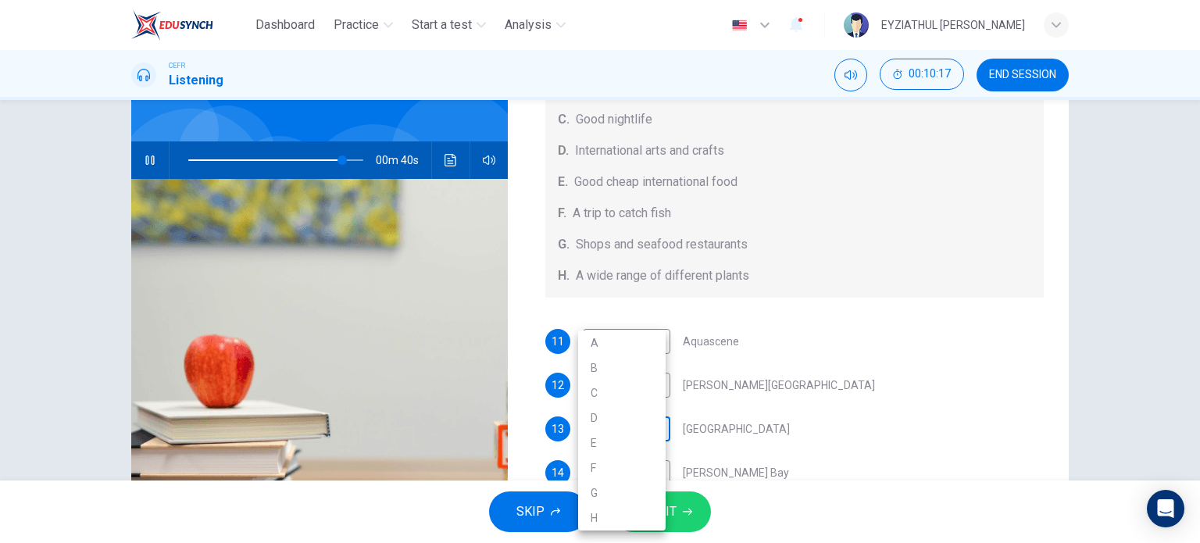
click at [639, 431] on body "Dashboard Practice Start a test Analysis English en ​ EYZIATHUL IKMAR BINTI EZ …" at bounding box center [600, 271] width 1200 height 543
click at [617, 501] on li "G" at bounding box center [622, 493] width 88 height 25
type input "88"
type input "G"
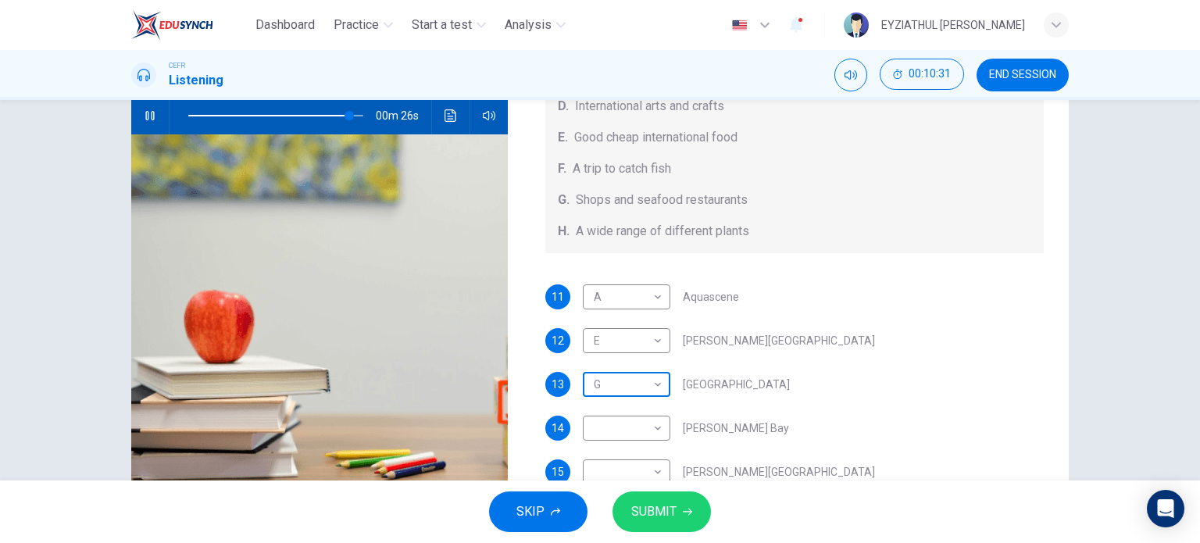
scroll to position [165, 0]
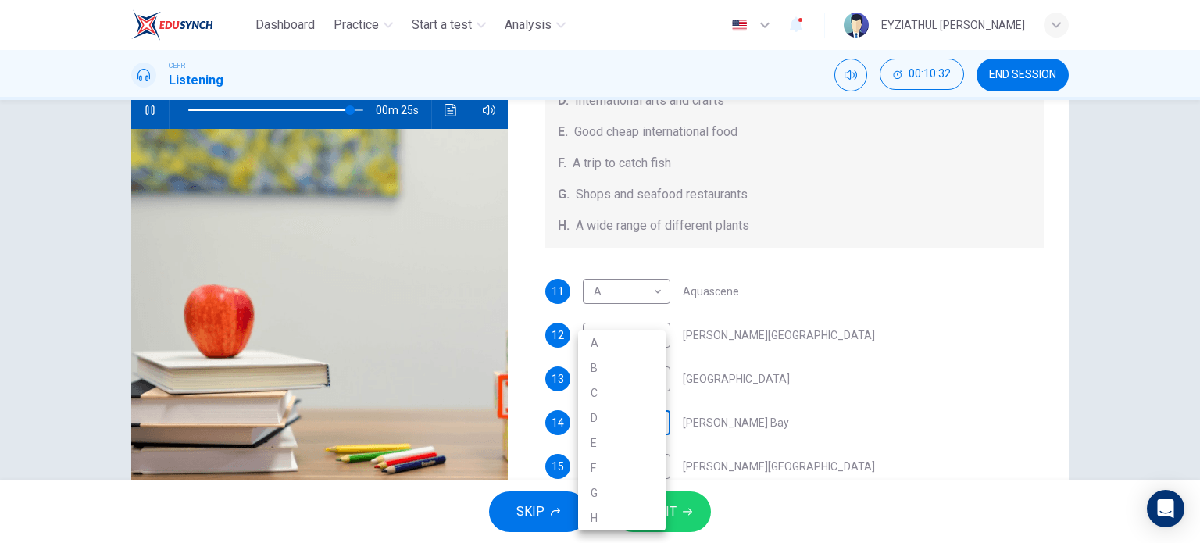
click at [622, 425] on body "Dashboard Practice Start a test Analysis English en ​ EYZIATHUL IKMAR BINTI EZ …" at bounding box center [600, 271] width 1200 height 543
click at [603, 515] on li "H" at bounding box center [622, 518] width 88 height 25
type input "93"
type input "H"
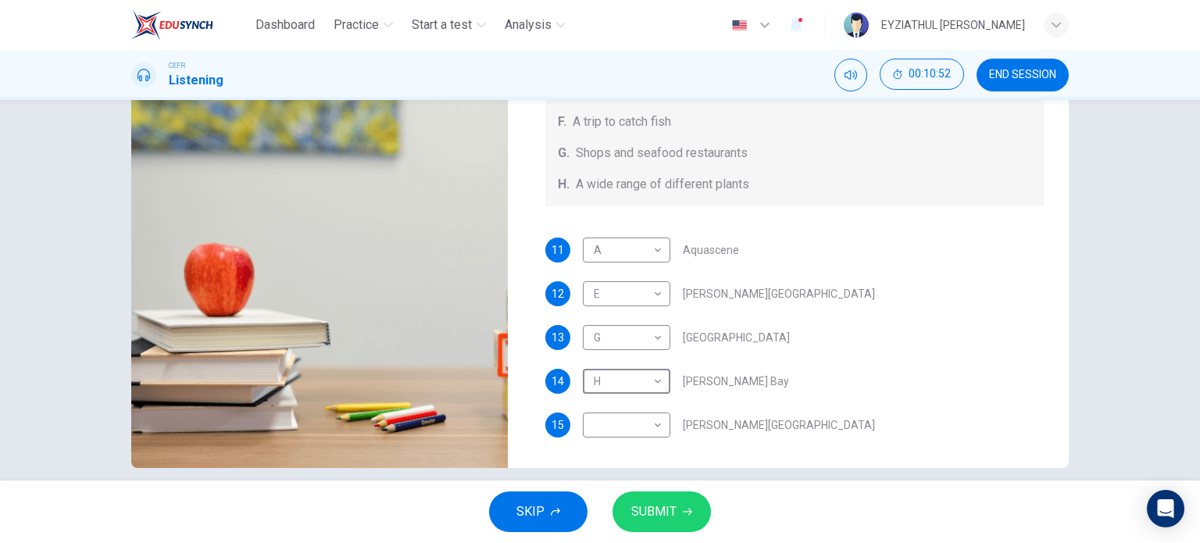
scroll to position [225, 0]
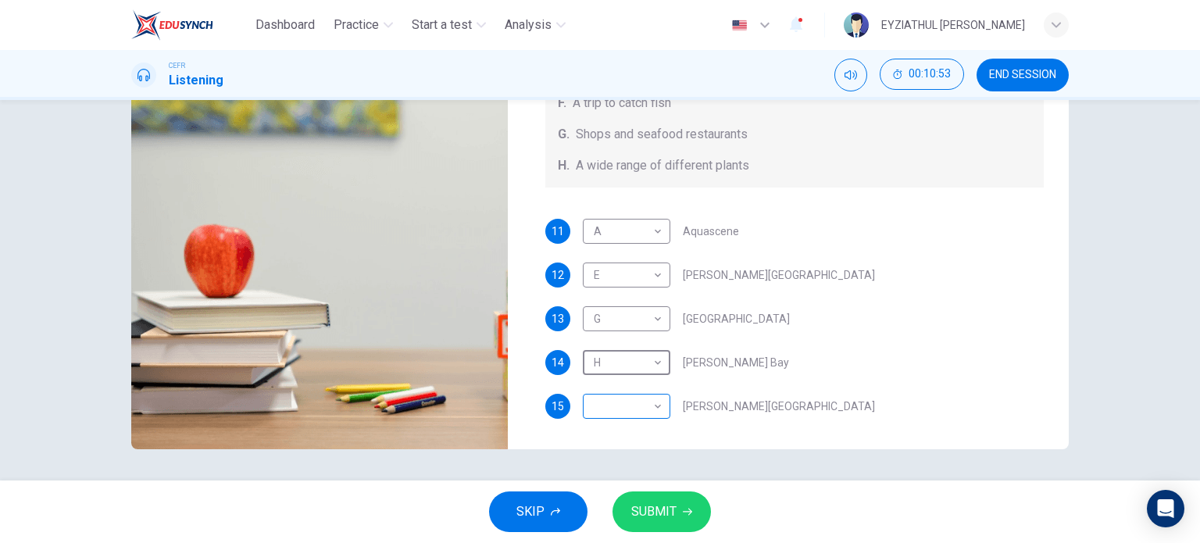
click at [649, 410] on body "Dashboard Practice Start a test Analysis English en ​ EYZIATHUL [PERSON_NAME] E…" at bounding box center [600, 271] width 1200 height 543
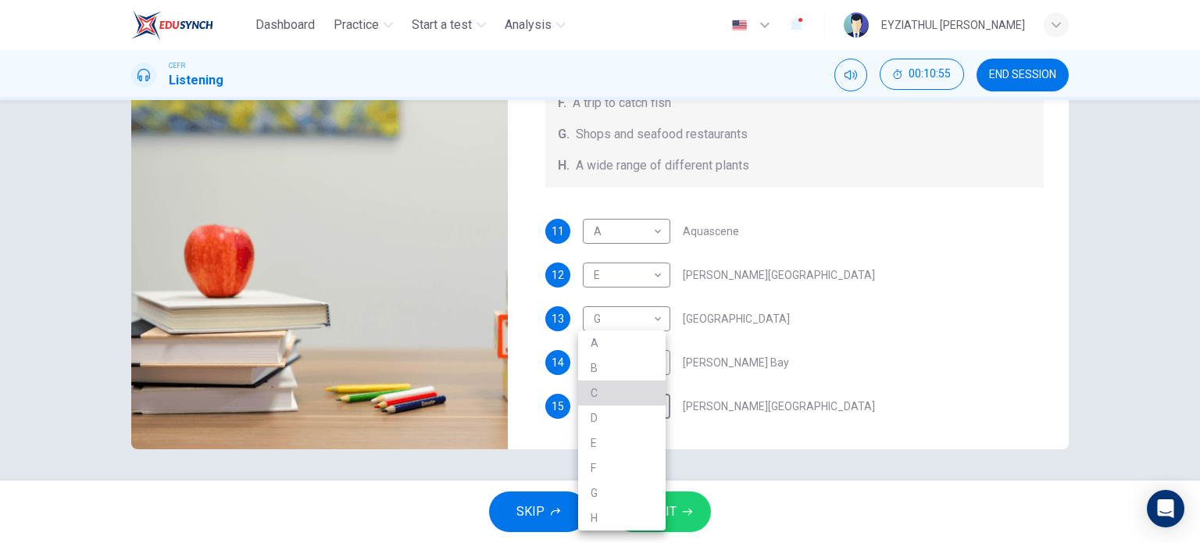
click at [642, 391] on li "C" at bounding box center [622, 393] width 88 height 25
type input "99"
type input "C"
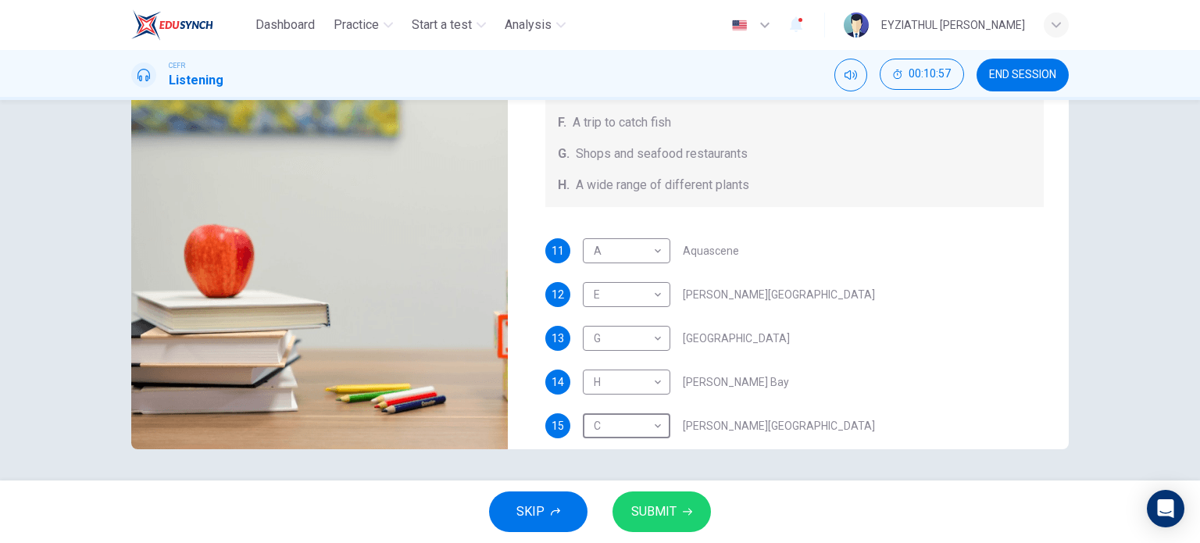
scroll to position [175, 0]
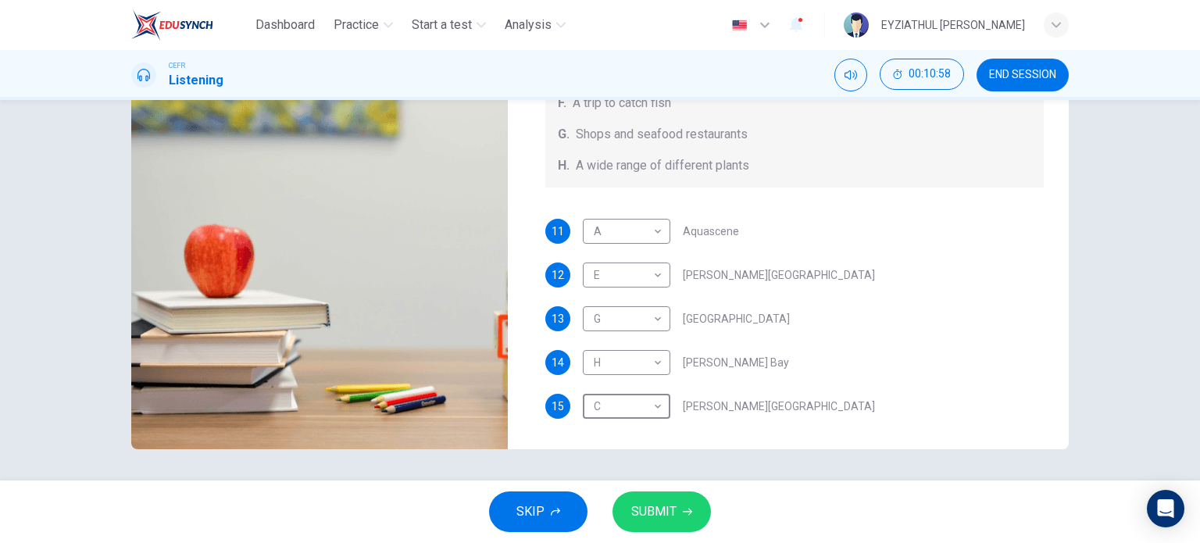
type input "0"
click at [679, 514] on button "SUBMIT" at bounding box center [662, 512] width 98 height 41
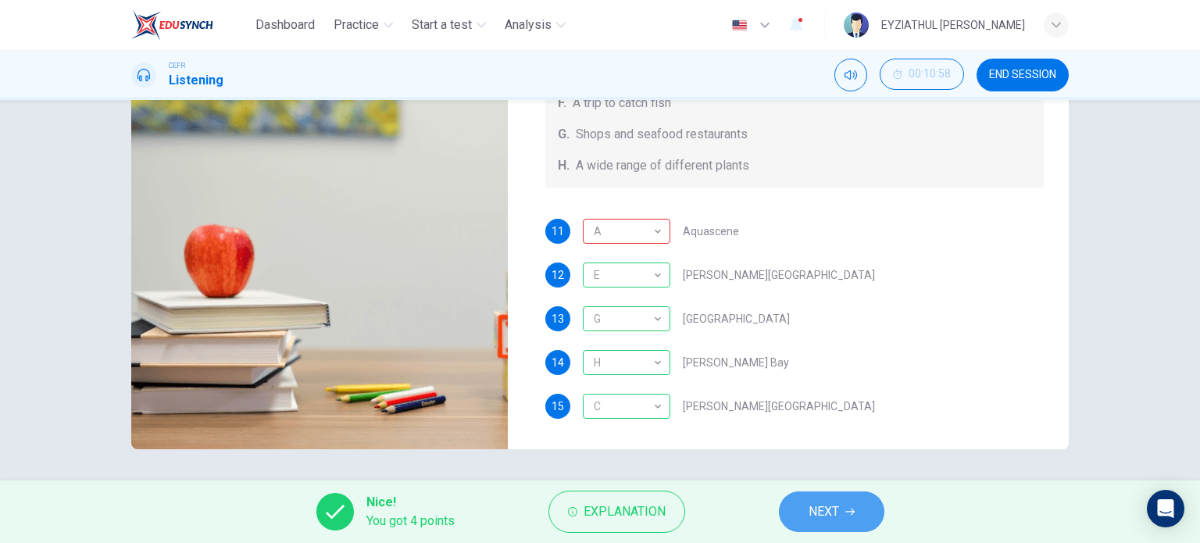
click at [798, 510] on button "NEXT" at bounding box center [832, 512] width 106 height 41
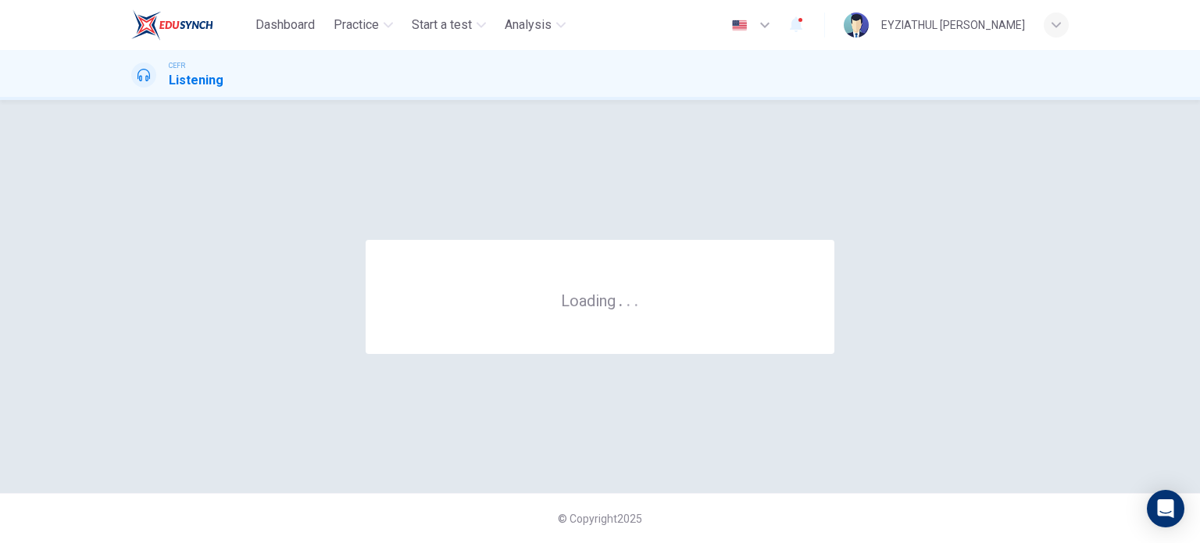
scroll to position [0, 0]
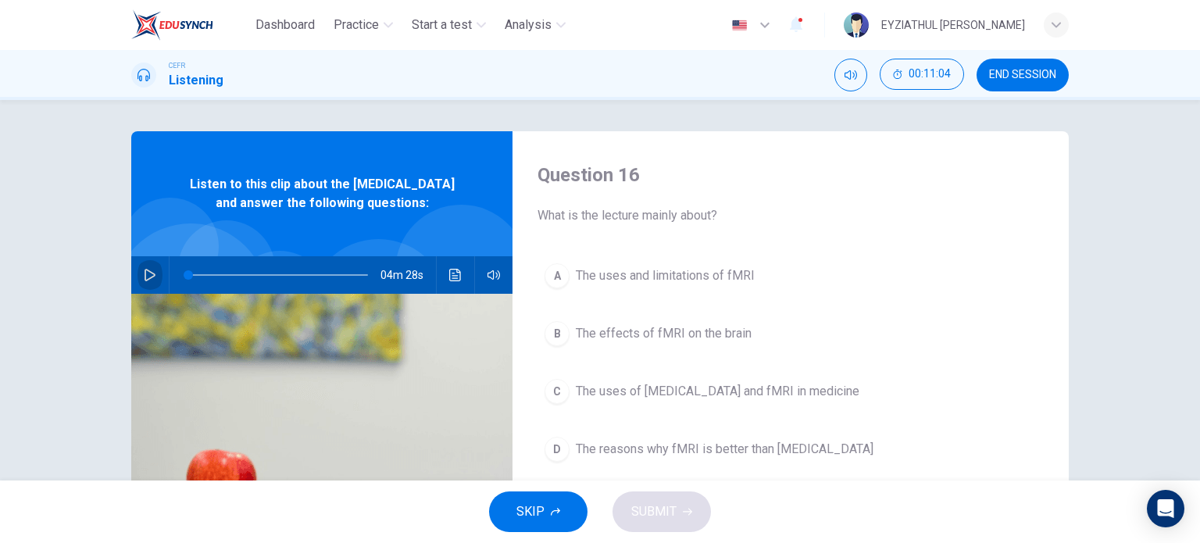
click at [147, 281] on icon "button" at bounding box center [150, 275] width 13 height 13
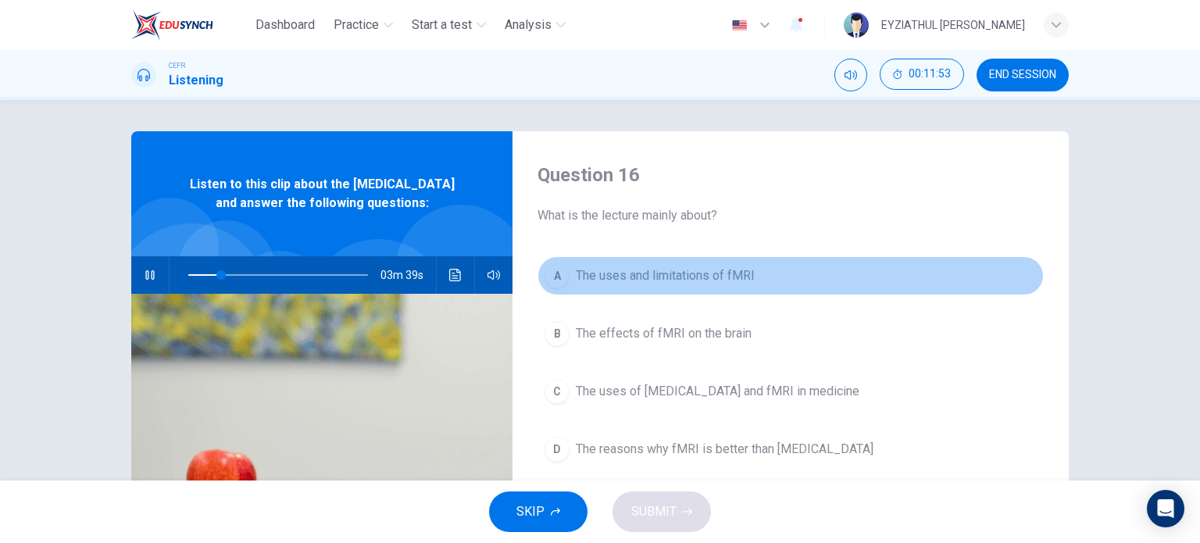
click at [556, 284] on div "A" at bounding box center [557, 275] width 25 height 25
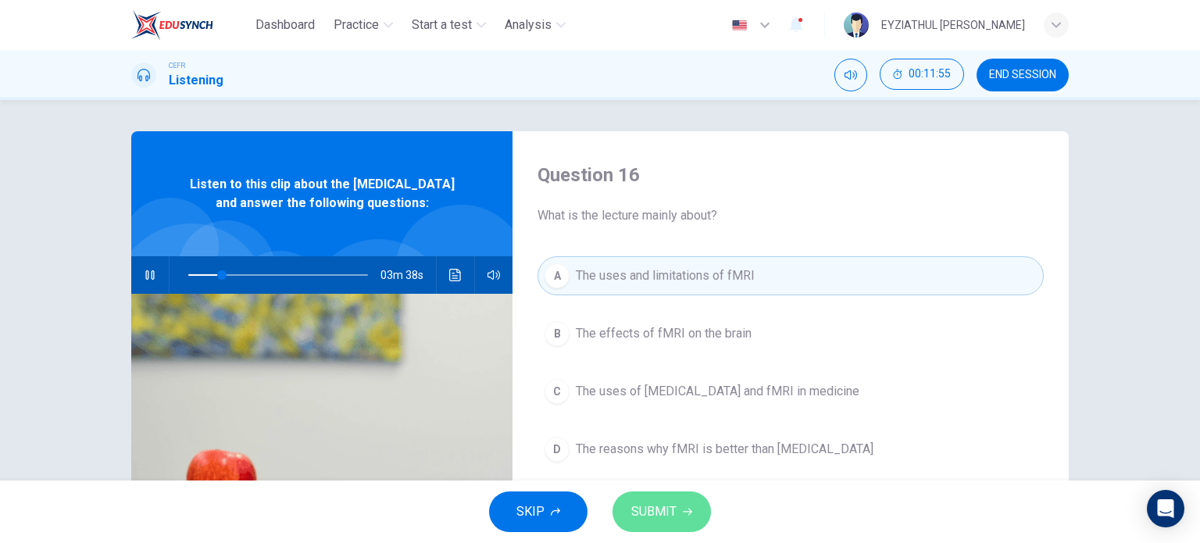
click at [649, 506] on span "SUBMIT" at bounding box center [653, 512] width 45 height 22
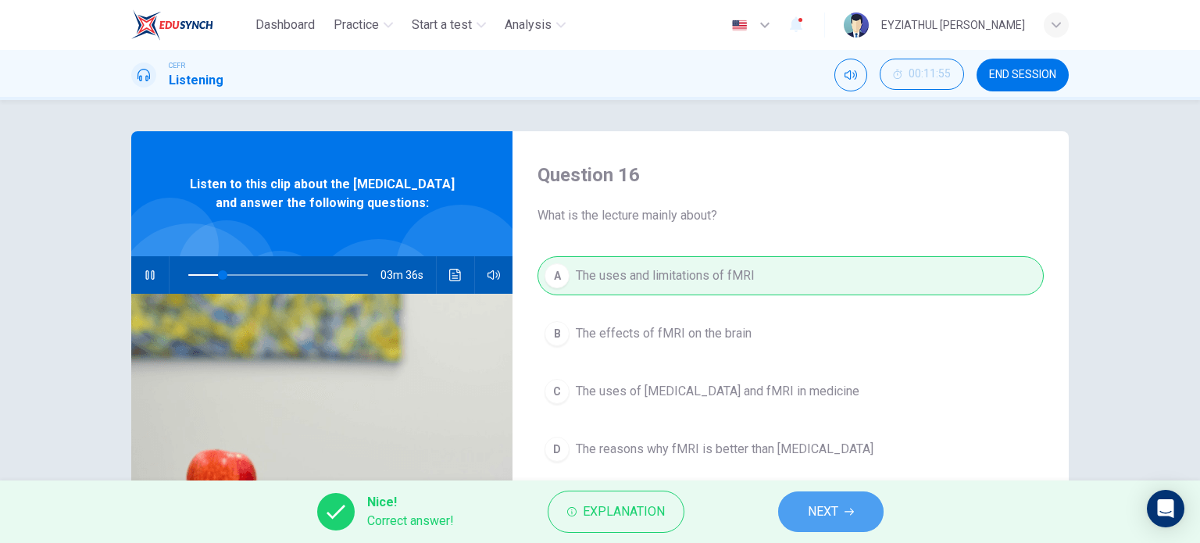
click at [796, 512] on button "NEXT" at bounding box center [831, 512] width 106 height 41
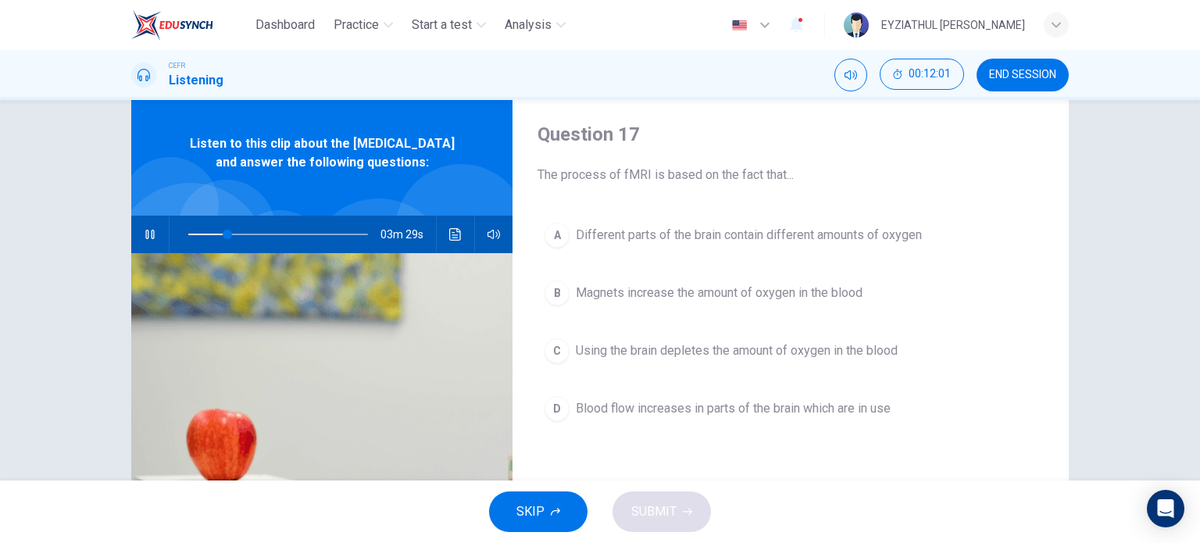
scroll to position [42, 0]
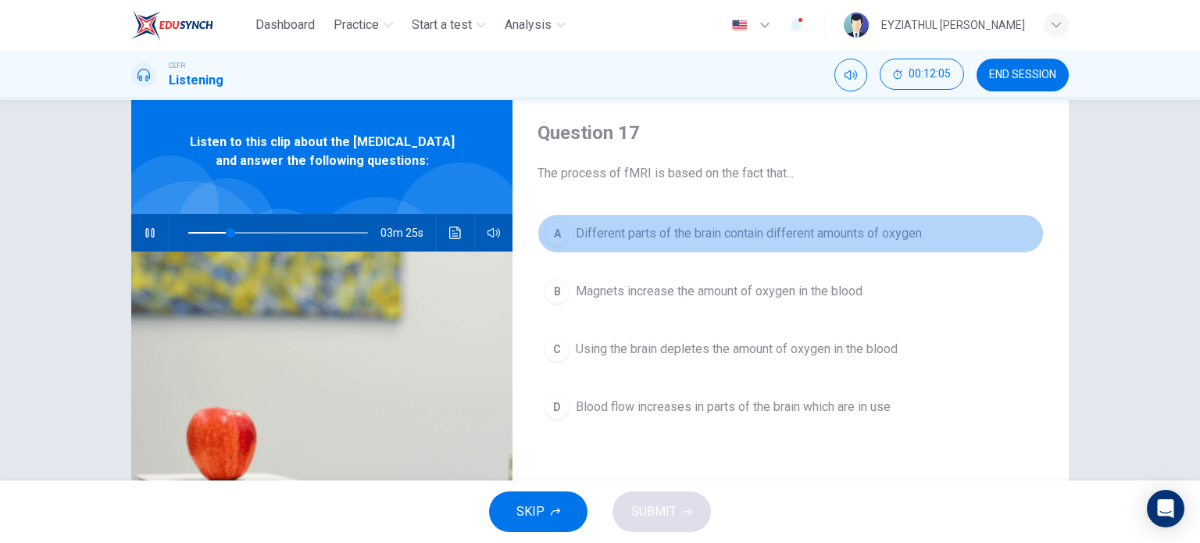
click at [815, 243] on button "A Different parts of the brain contain different amounts of oxygen" at bounding box center [791, 233] width 506 height 39
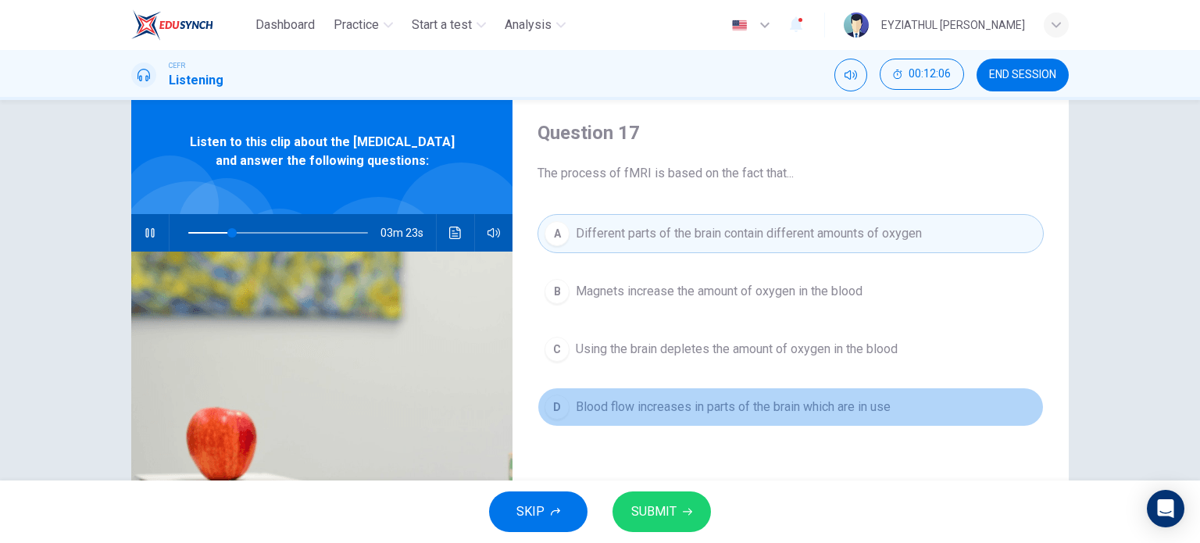
click at [751, 395] on button "D Blood flow increases in parts of the brain which are in use" at bounding box center [791, 407] width 506 height 39
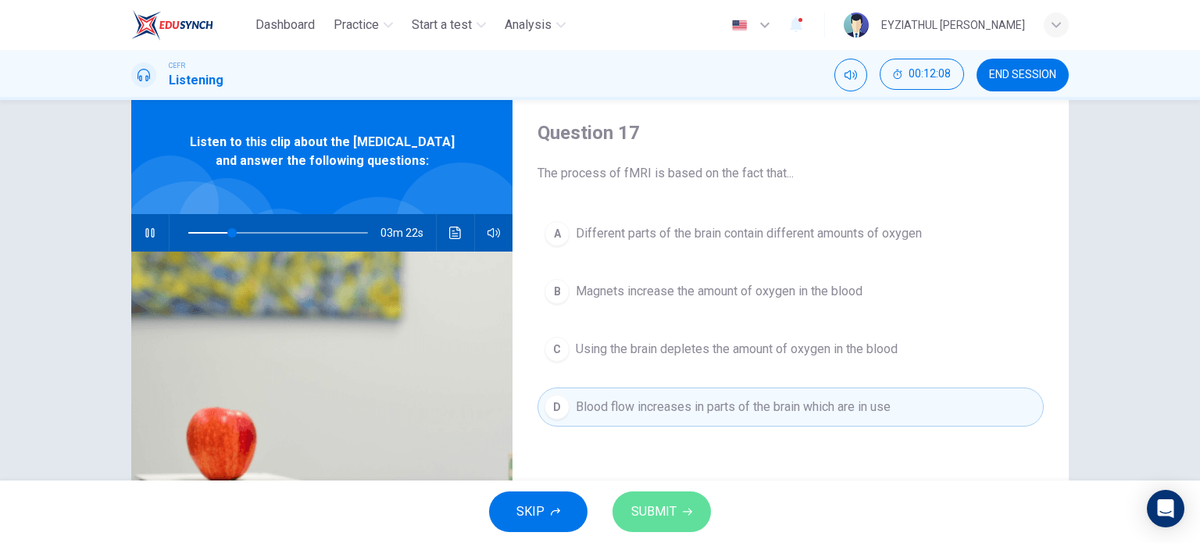
click at [660, 512] on span "SUBMIT" at bounding box center [653, 512] width 45 height 22
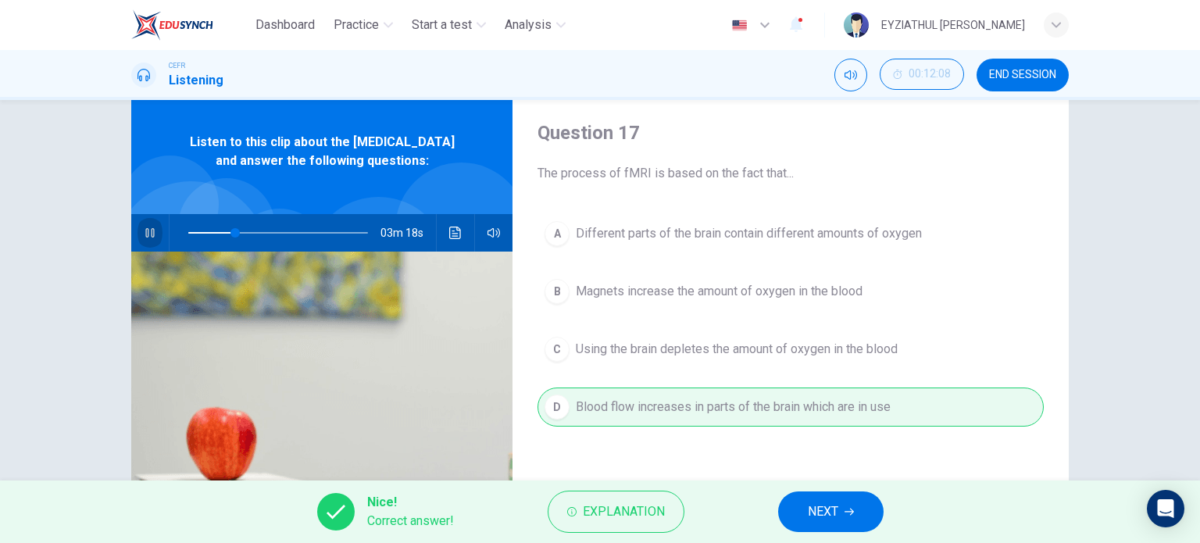
click at [152, 252] on button "button" at bounding box center [150, 233] width 25 height 38
click at [145, 239] on icon "button" at bounding box center [150, 233] width 13 height 13
click at [803, 505] on button "NEXT" at bounding box center [831, 512] width 106 height 41
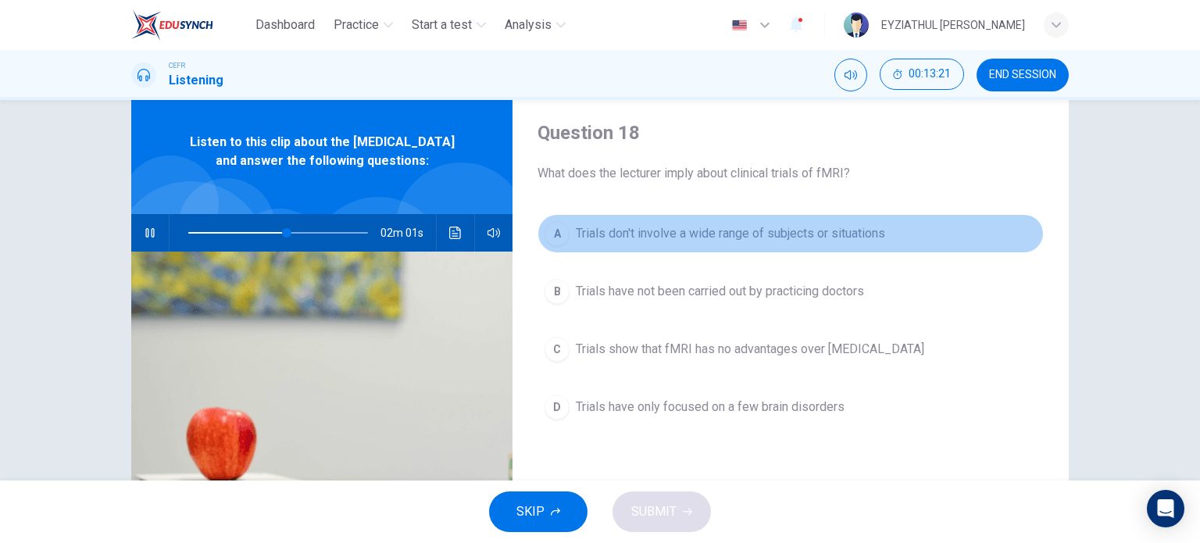
click at [731, 249] on button "A Trials don't involve a wide range of subjects or situations" at bounding box center [791, 233] width 506 height 39
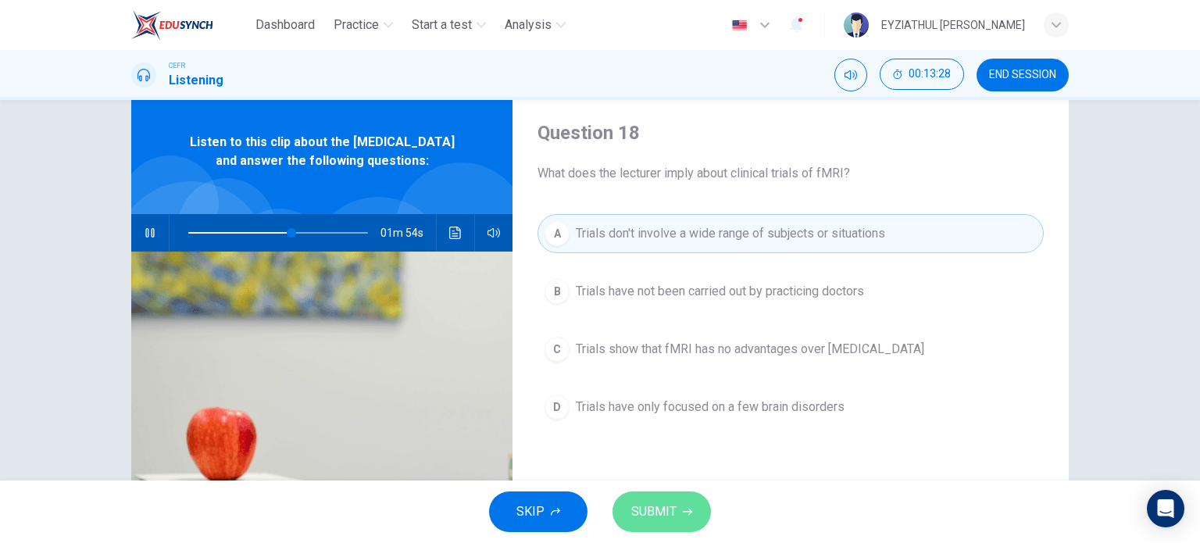
click at [688, 507] on icon "button" at bounding box center [687, 511] width 9 height 9
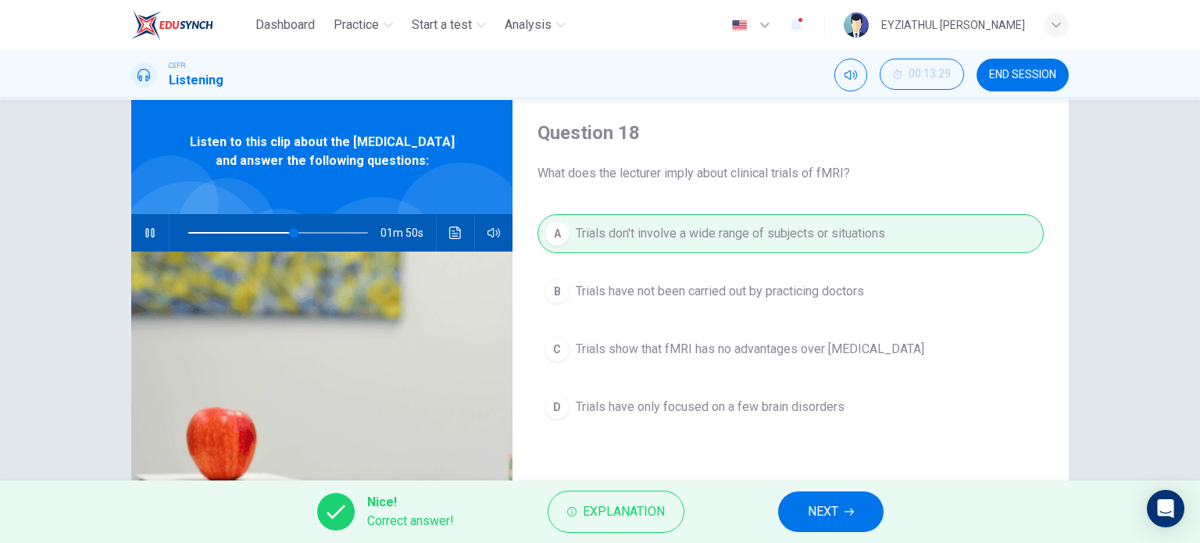
click at [810, 513] on span "NEXT" at bounding box center [823, 512] width 30 height 22
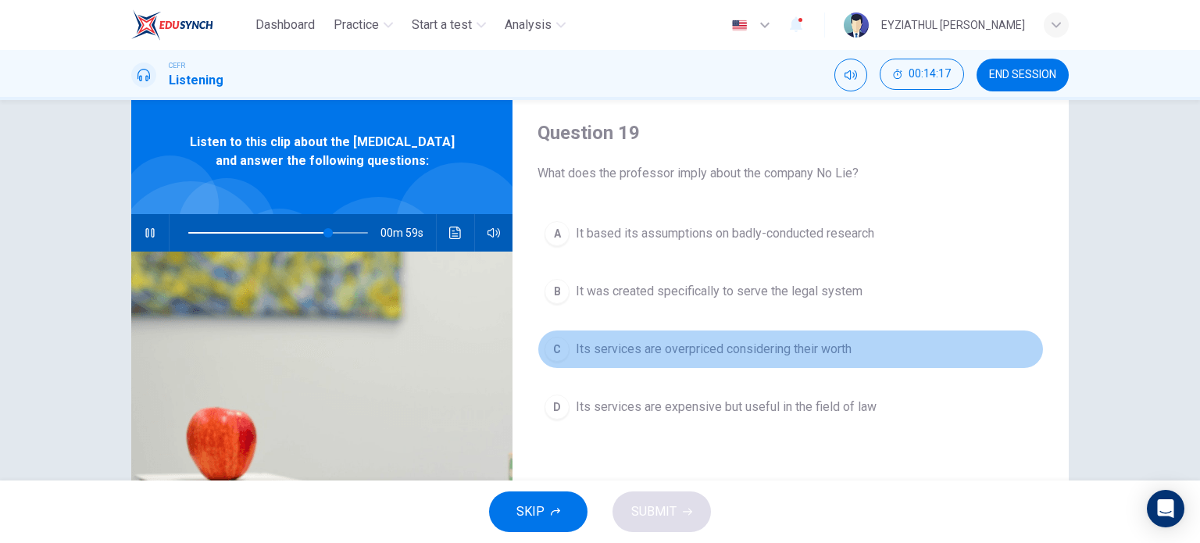
click at [753, 349] on span "Its services are overpriced considering their worth" at bounding box center [714, 349] width 276 height 19
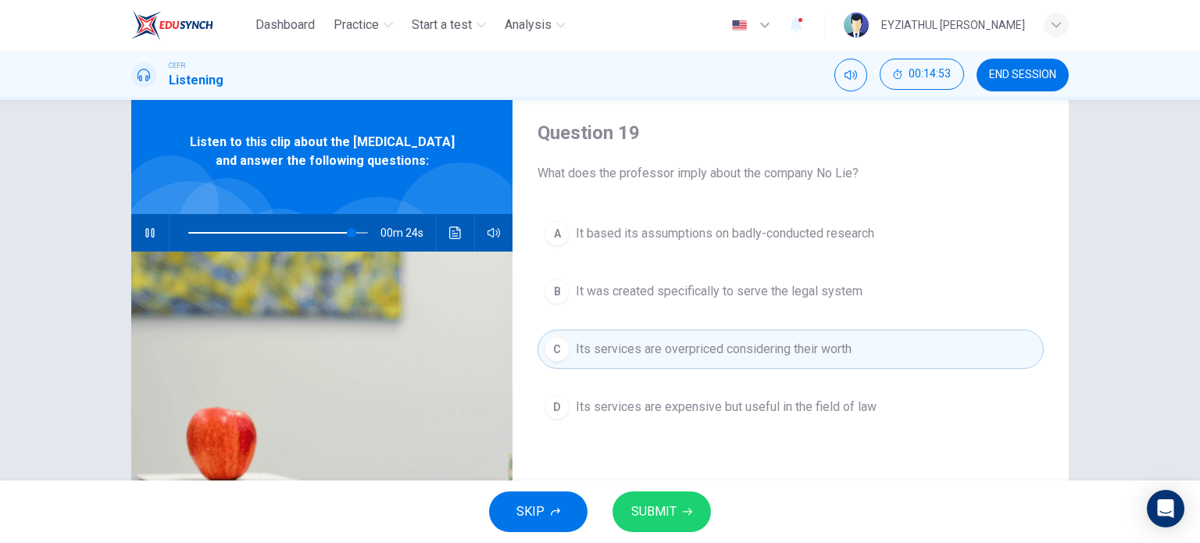
click at [755, 239] on span "It based its assumptions on badly-conducted research" at bounding box center [725, 233] width 299 height 19
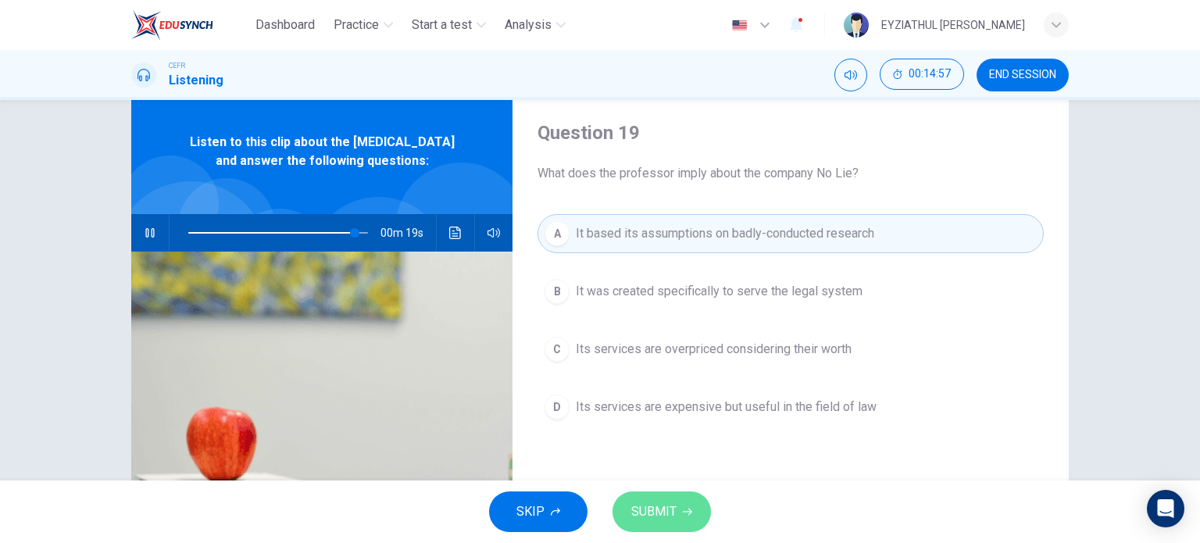
click at [685, 507] on icon "button" at bounding box center [687, 511] width 9 height 9
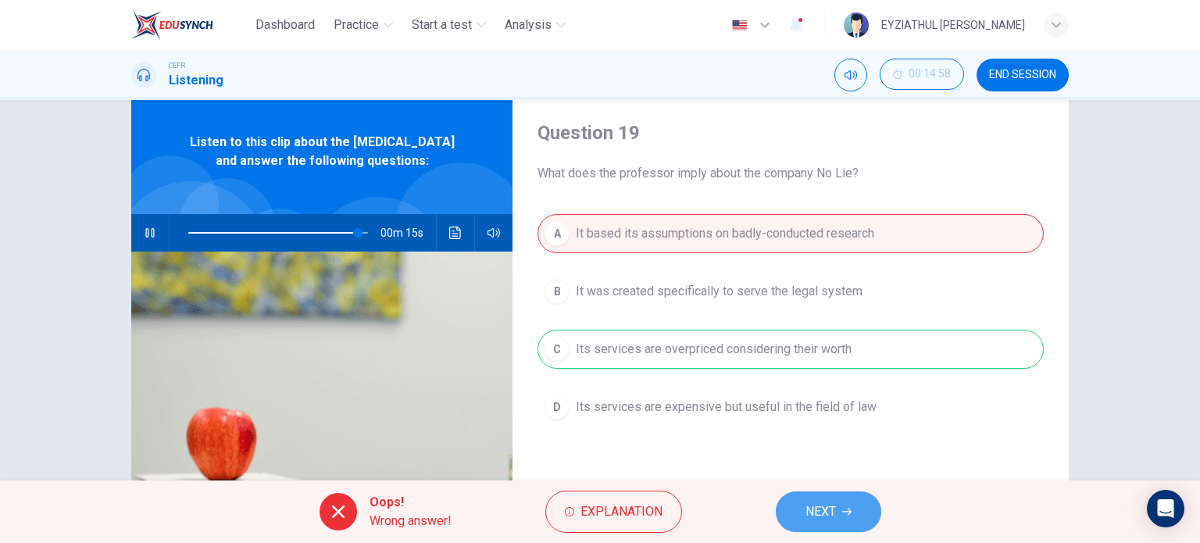
click at [814, 512] on span "NEXT" at bounding box center [821, 512] width 30 height 22
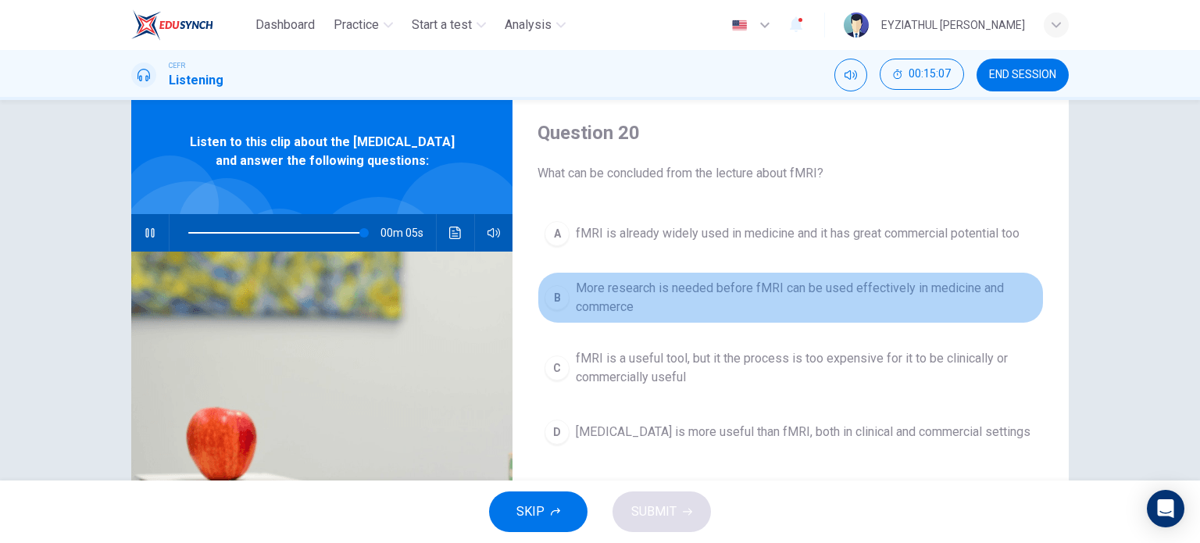
click at [724, 299] on span "More research is needed before fMRI can be used effectively in medicine and com…" at bounding box center [806, 298] width 461 height 38
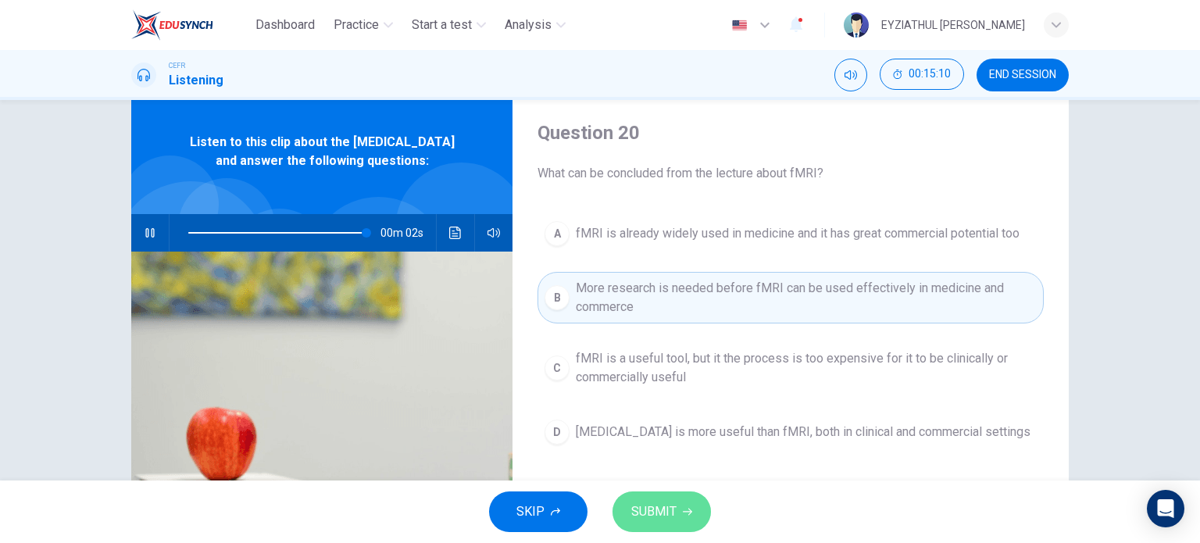
click at [683, 508] on icon "button" at bounding box center [687, 511] width 9 height 9
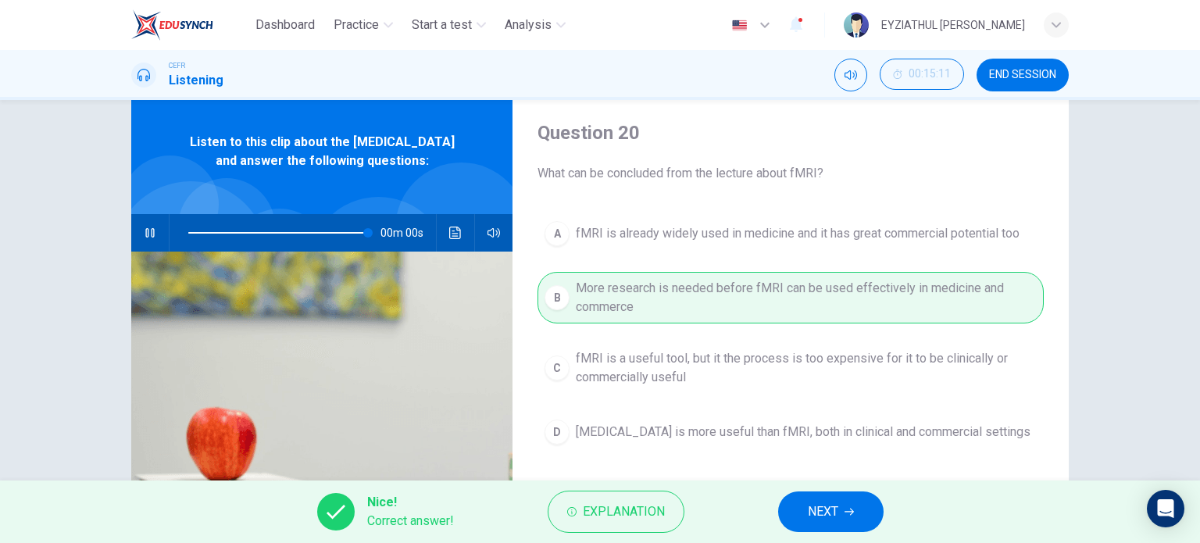
type input "0"
click at [802, 499] on button "NEXT" at bounding box center [831, 512] width 106 height 41
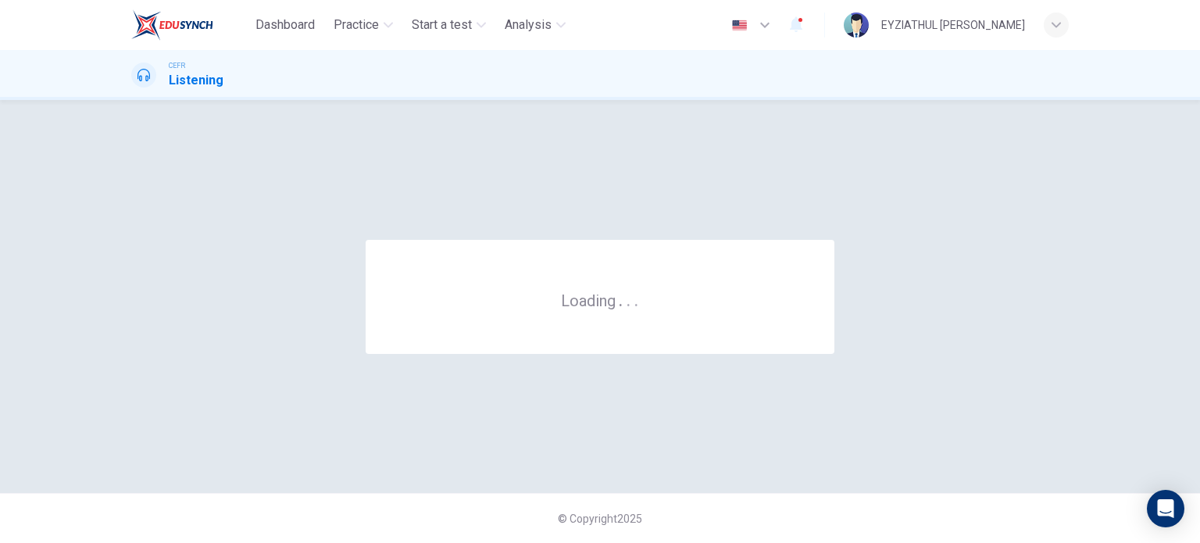
scroll to position [0, 0]
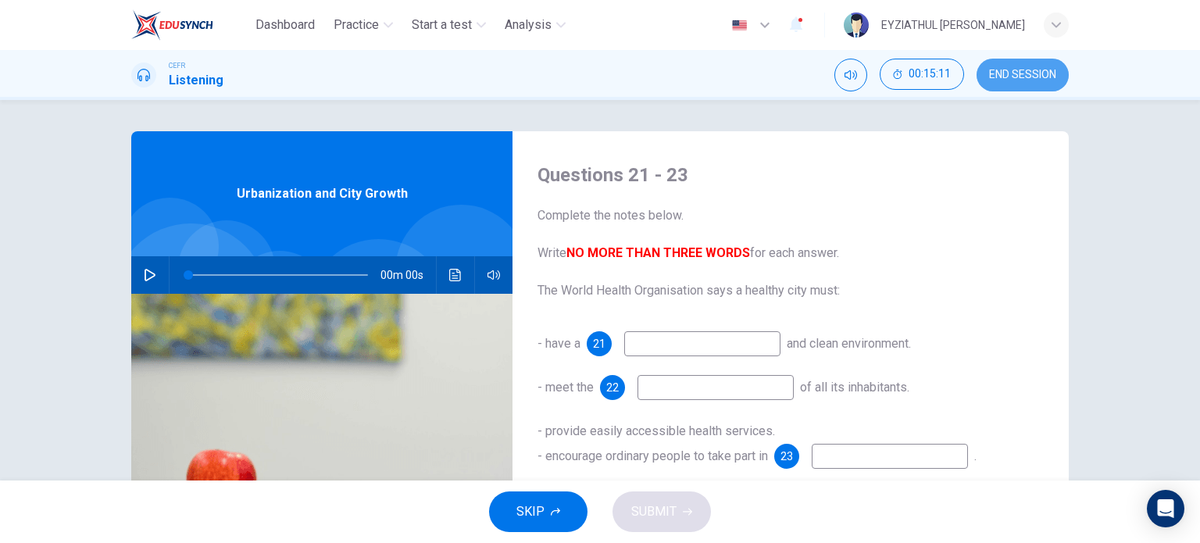
click at [1013, 71] on span "END SESSION" at bounding box center [1022, 75] width 67 height 13
